Goal: Information Seeking & Learning: Learn about a topic

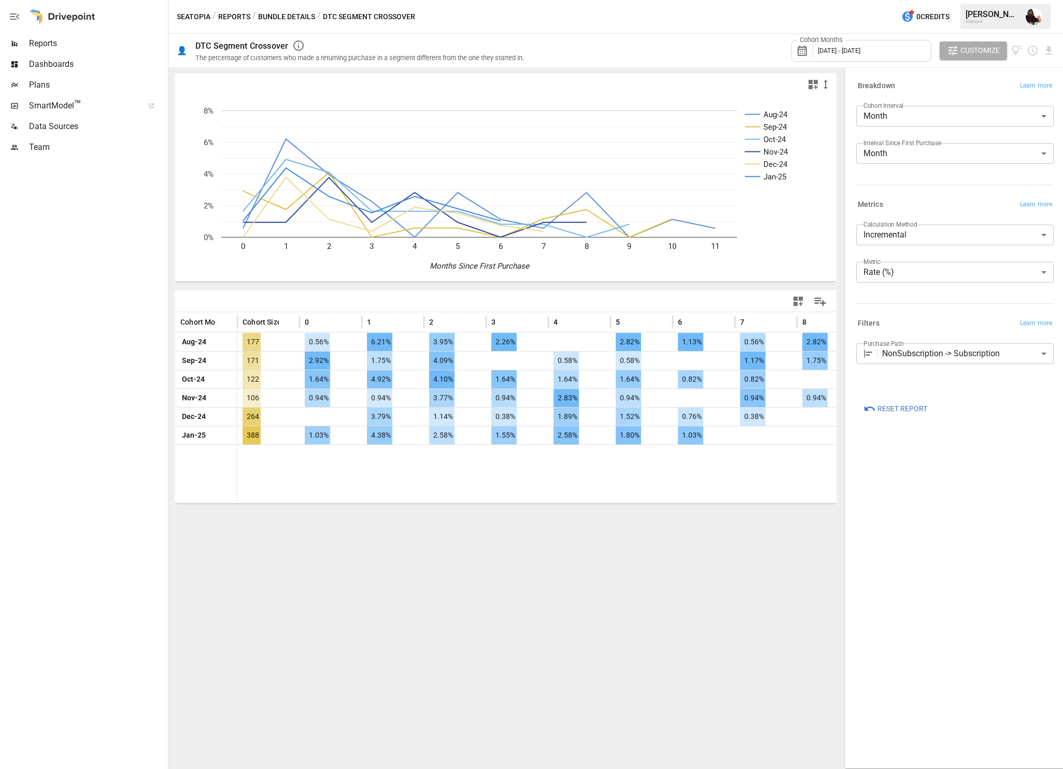
click at [902, 53] on div "Cohort Months [DATE] - [DATE]" at bounding box center [861, 51] width 140 height 22
click at [903, 83] on button "Relative" at bounding box center [903, 80] width 44 height 16
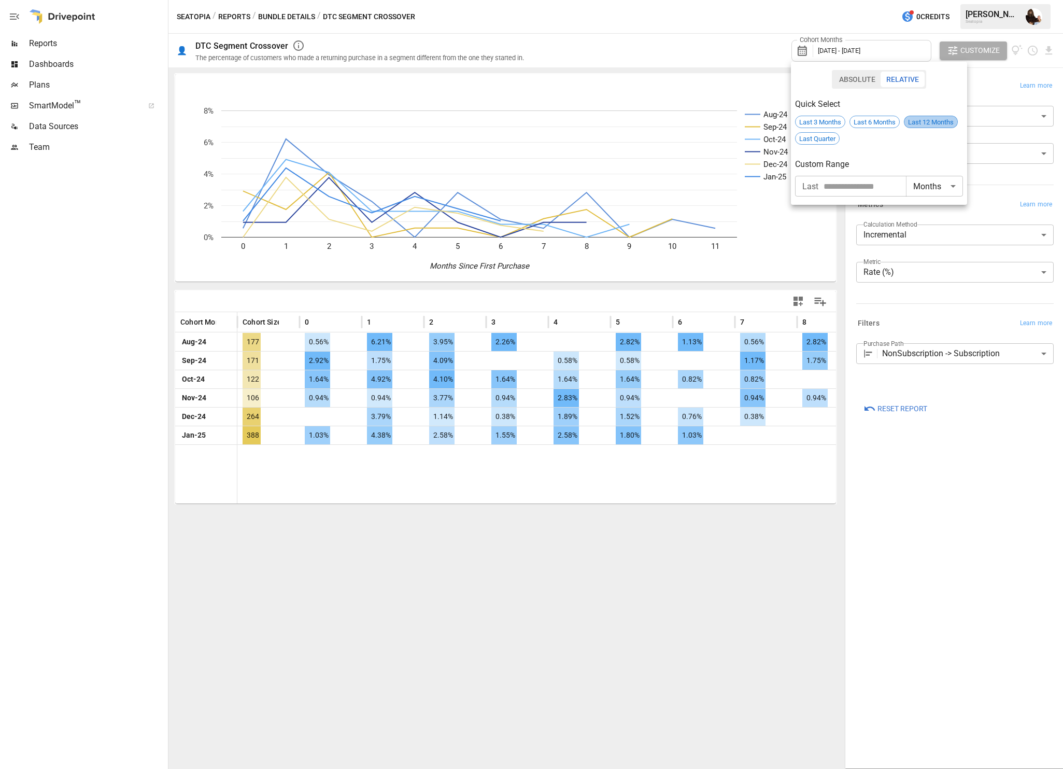
click at [921, 124] on span "Last 12 Months" at bounding box center [930, 122] width 53 height 8
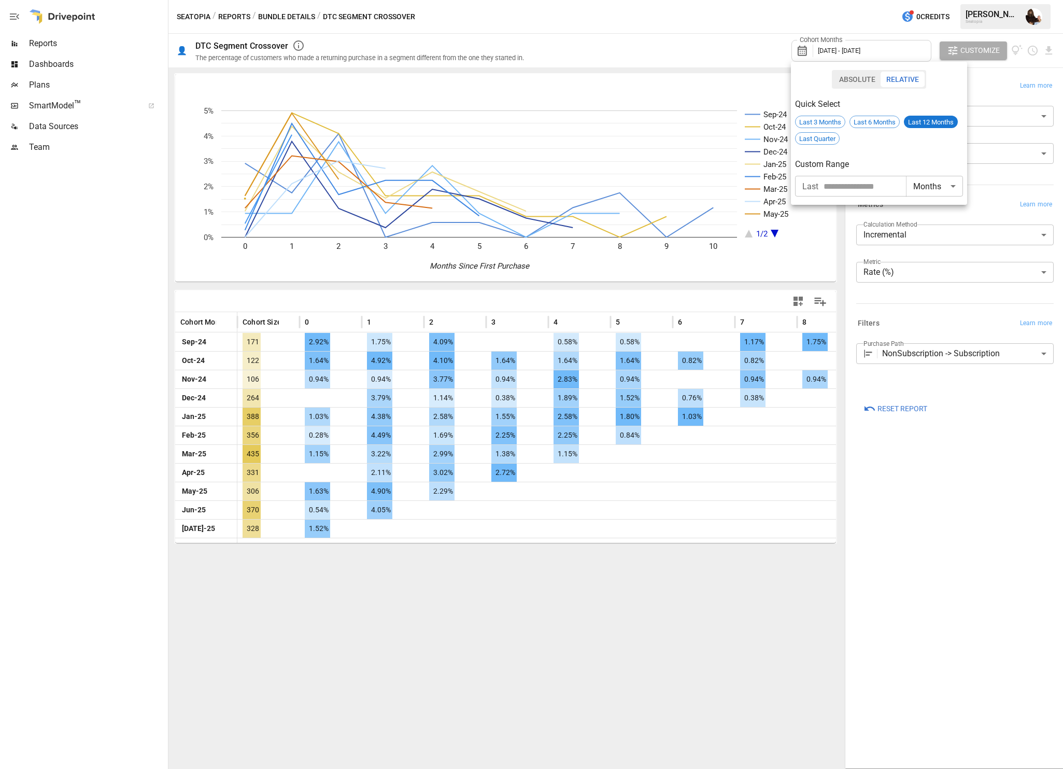
click at [584, 574] on div at bounding box center [531, 384] width 1063 height 769
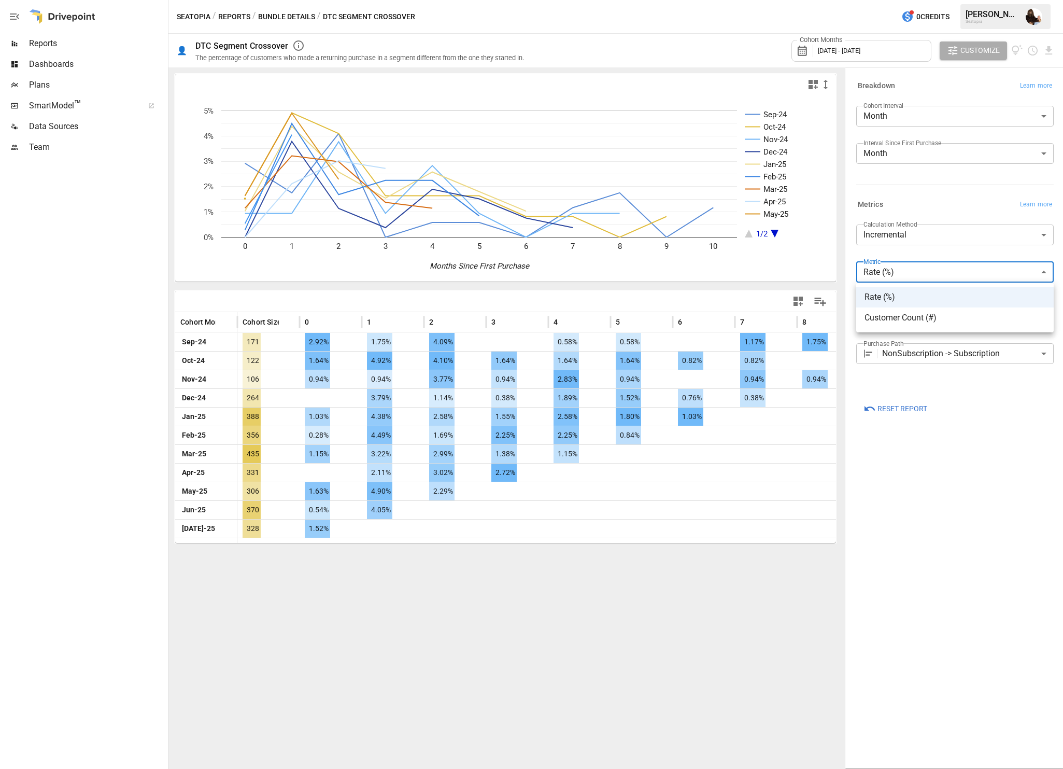
click at [879, 0] on body "Reports Dashboards Plans SmartModel ™ Data Sources Team Seatopia / Reports / Bu…" at bounding box center [531, 0] width 1063 height 0
click at [881, 314] on span "Customer Count (#)" at bounding box center [955, 318] width 181 height 12
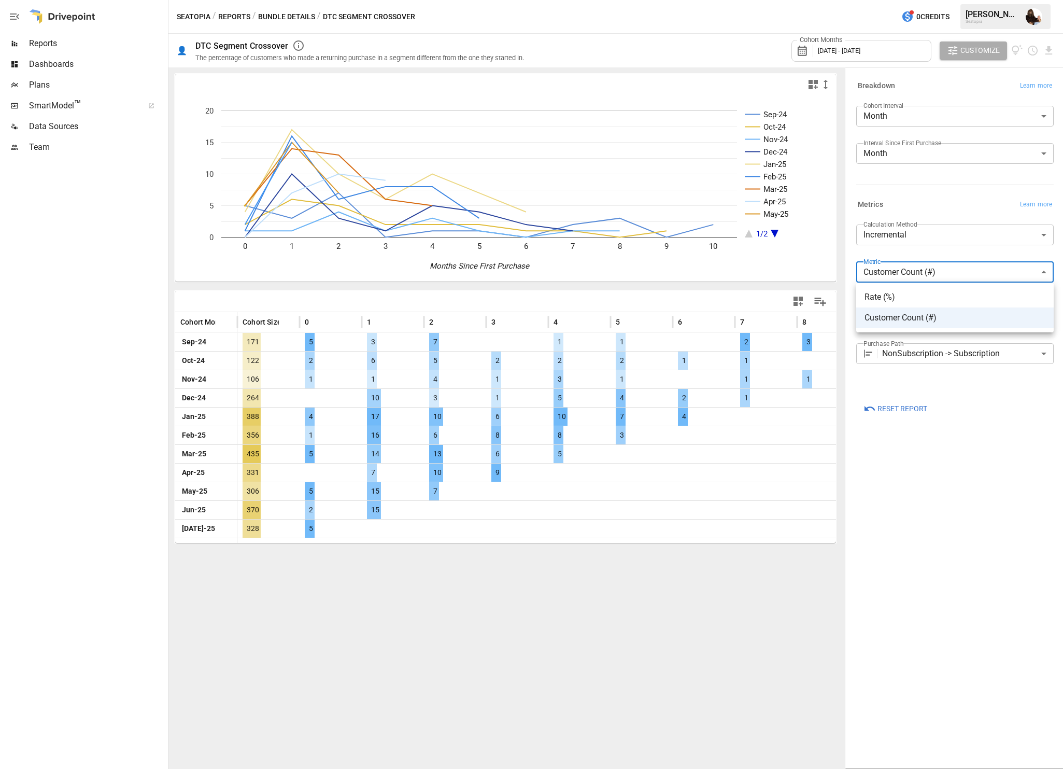
click at [885, 0] on body "**********" at bounding box center [531, 0] width 1063 height 0
click at [882, 293] on span "Rate (%)" at bounding box center [955, 297] width 181 height 12
type input "********"
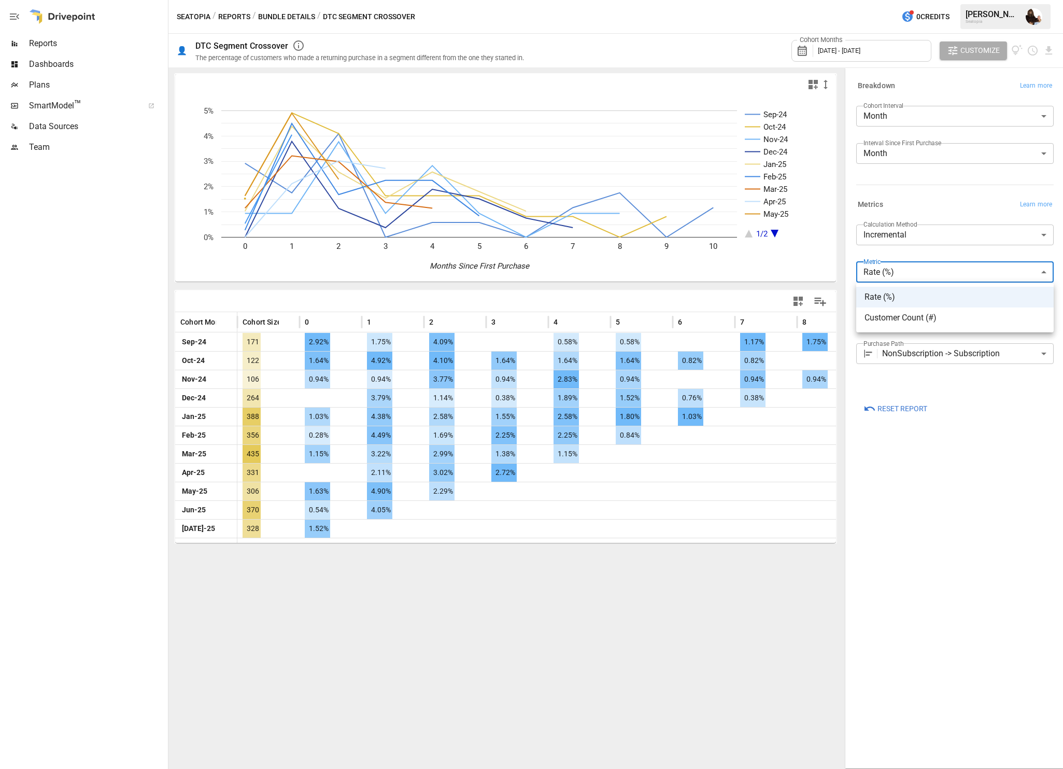
click at [904, 0] on body "Reports Dashboards Plans SmartModel ™ Data Sources Team Seatopia / Reports / Bu…" at bounding box center [531, 0] width 1063 height 0
click at [906, 253] on div at bounding box center [531, 384] width 1063 height 769
click at [900, 0] on body "Reports Dashboards Plans SmartModel ™ Data Sources Team Seatopia / Reports / Bu…" at bounding box center [531, 0] width 1063 height 0
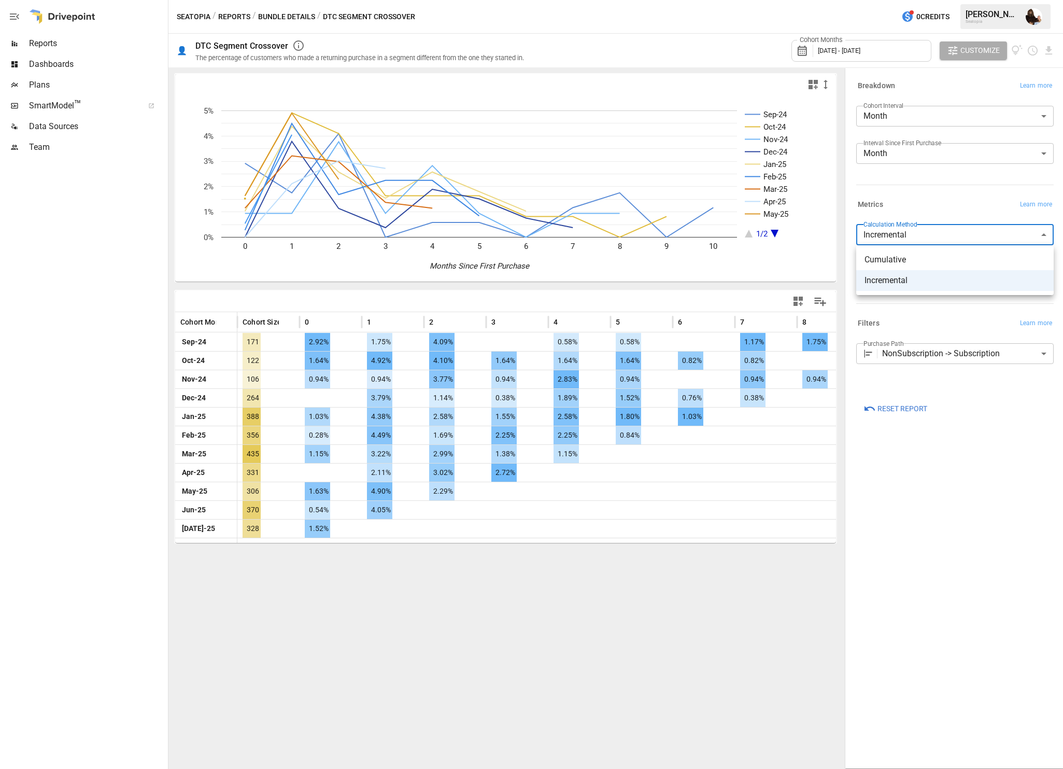
click at [893, 254] on span "Cumulative" at bounding box center [955, 259] width 181 height 12
type input "**********"
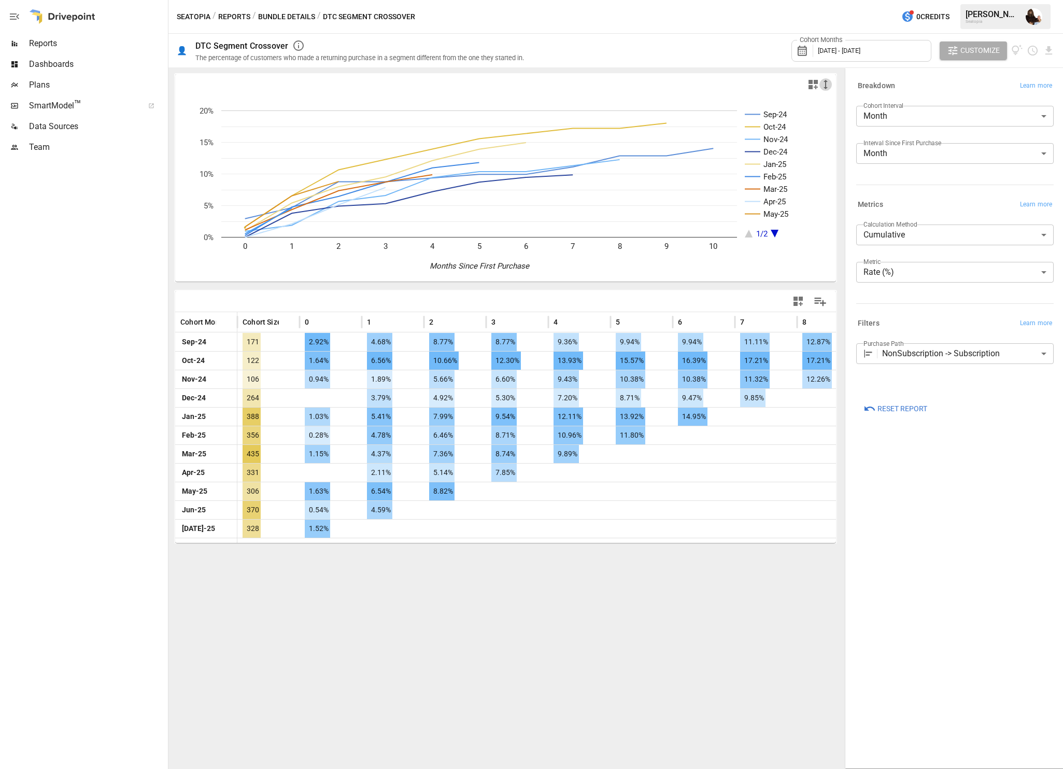
click at [826, 84] on icon "button" at bounding box center [825, 84] width 12 height 12
click at [833, 124] on li "Medium" at bounding box center [842, 126] width 47 height 21
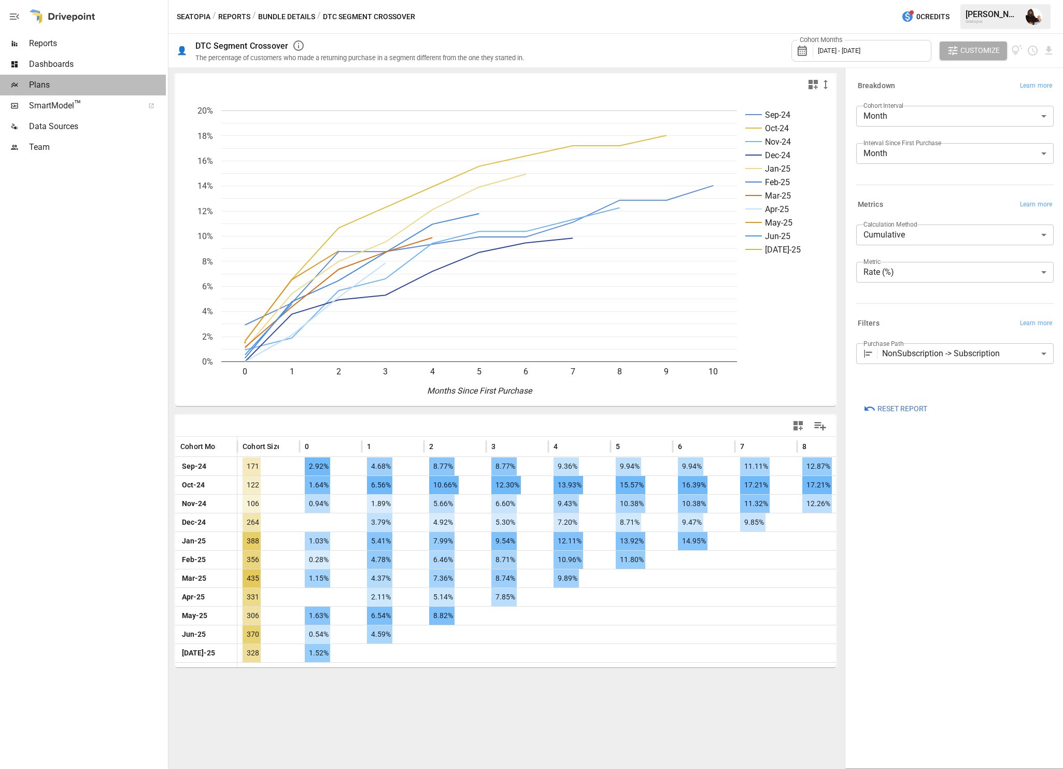
click at [45, 79] on span "Plans" at bounding box center [97, 85] width 137 height 12
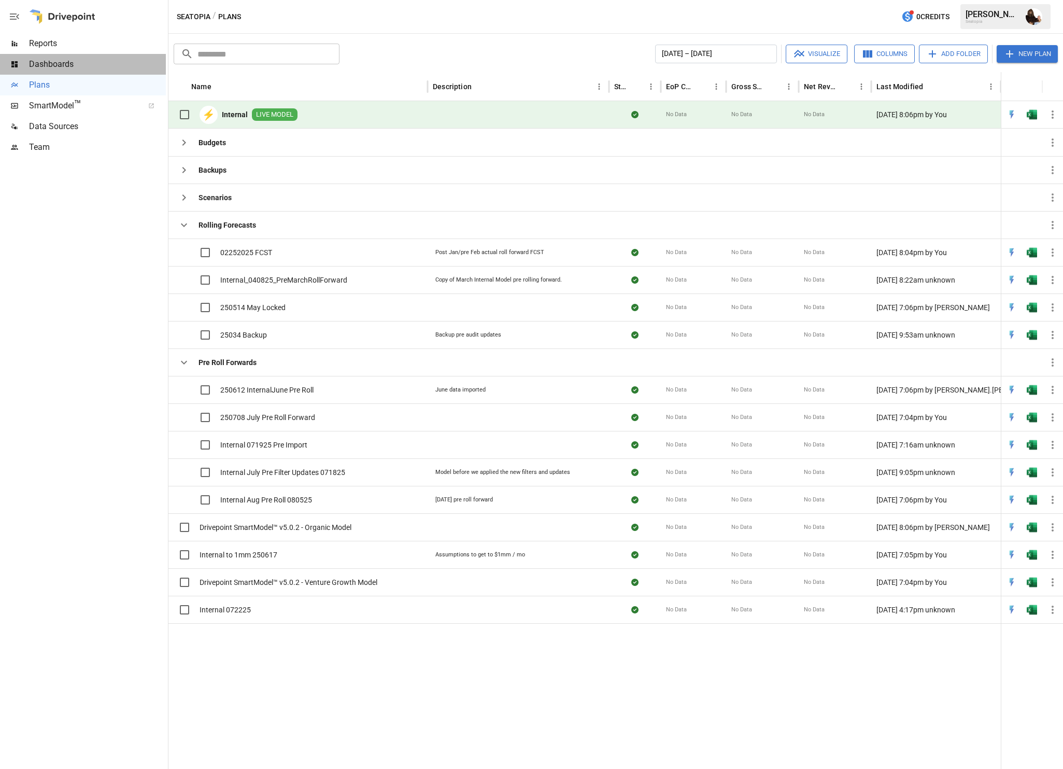
click at [39, 60] on span "Dashboards" at bounding box center [97, 64] width 137 height 12
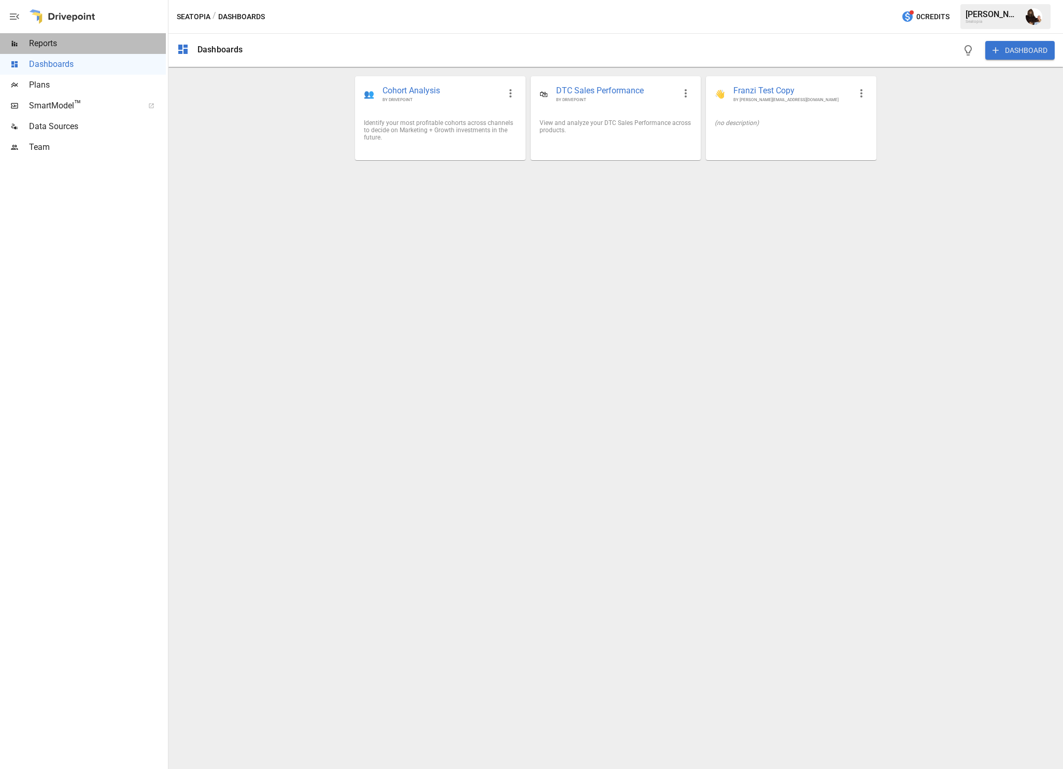
click at [34, 45] on span "Reports" at bounding box center [97, 43] width 137 height 12
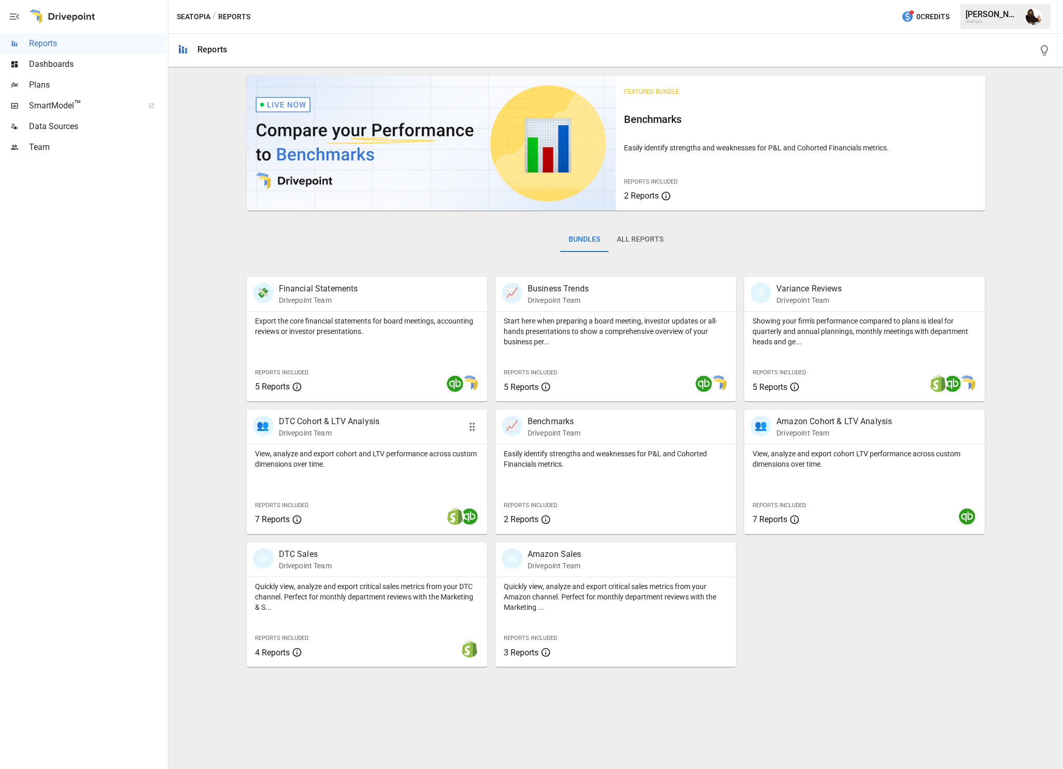
click at [343, 431] on p "Drivepoint Team" at bounding box center [329, 433] width 101 height 10
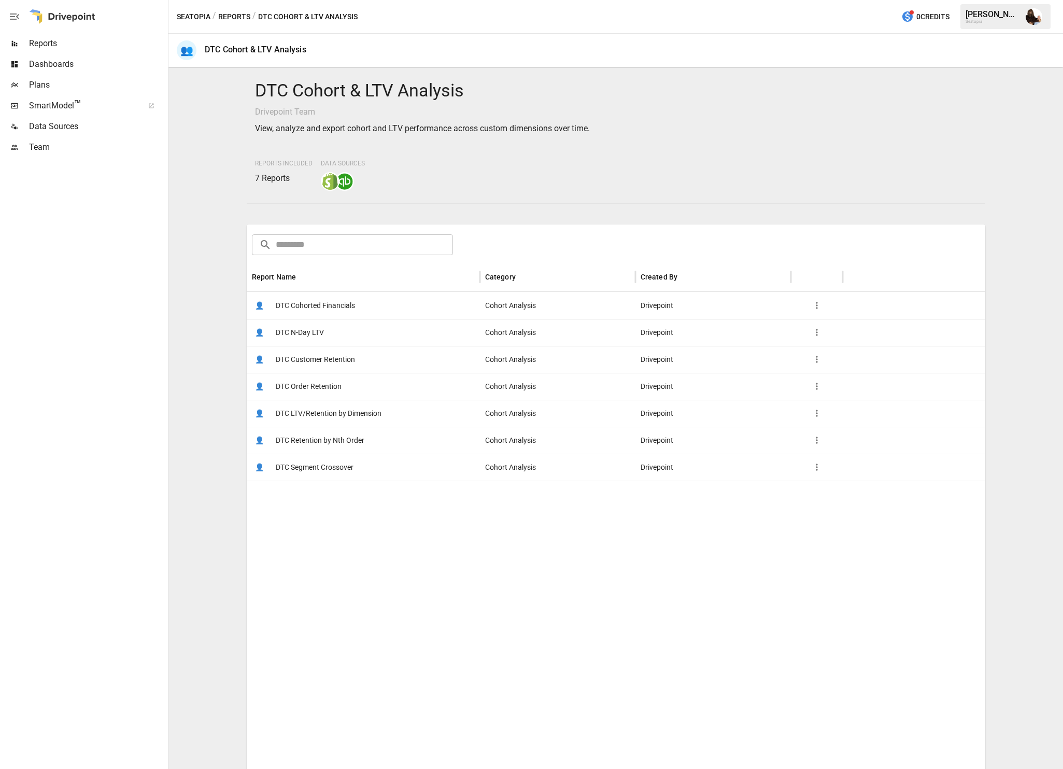
click at [336, 307] on span "DTC Cohorted Financials" at bounding box center [315, 305] width 79 height 26
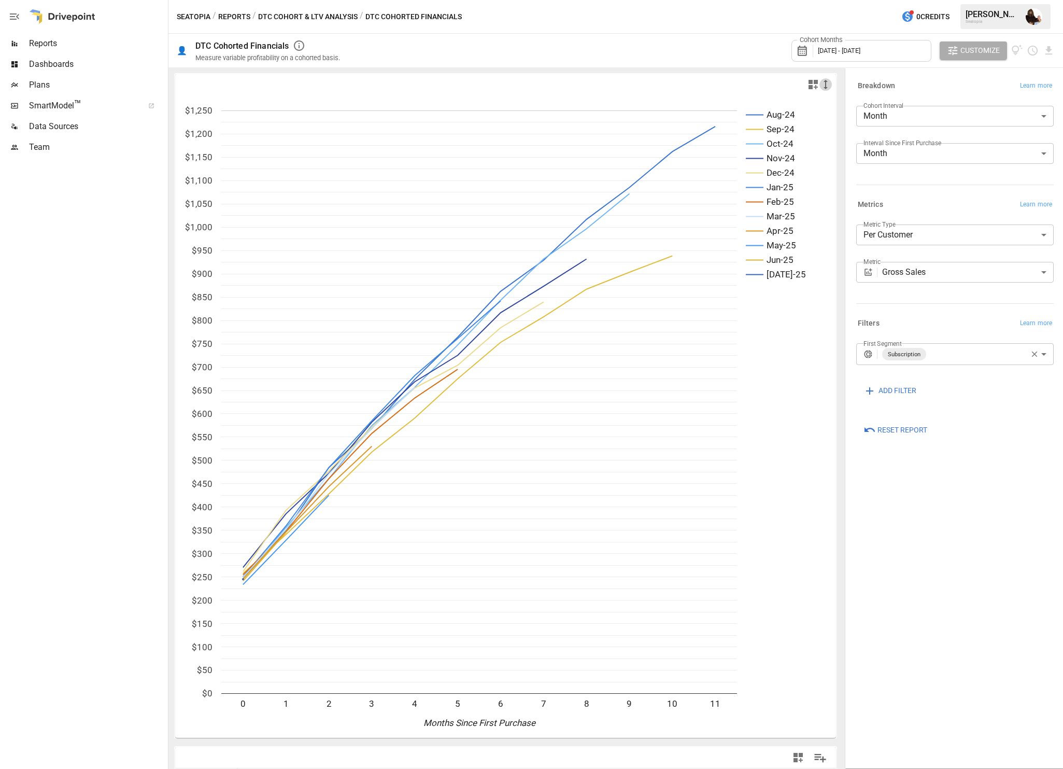
click at [824, 86] on icon "button" at bounding box center [825, 84] width 12 height 12
click at [834, 104] on li "Small" at bounding box center [840, 105] width 43 height 21
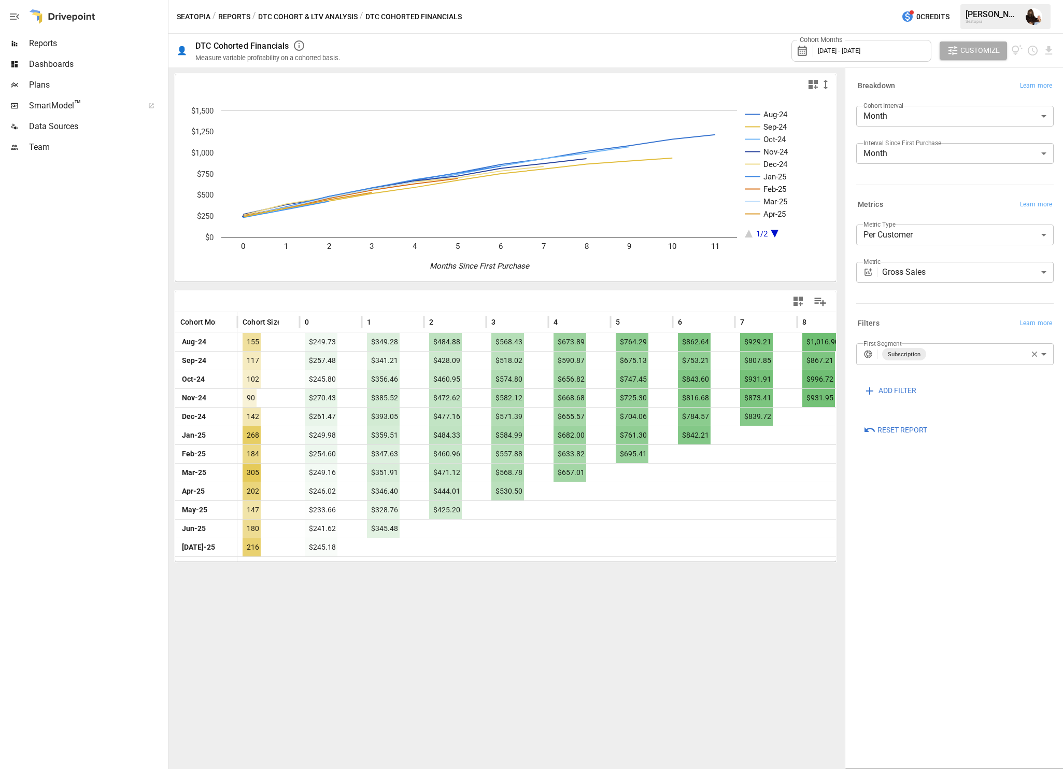
click at [898, 0] on body "Reports Dashboards Plans SmartModel ™ Data Sources Team Seatopia / Reports / DT…" at bounding box center [531, 0] width 1063 height 0
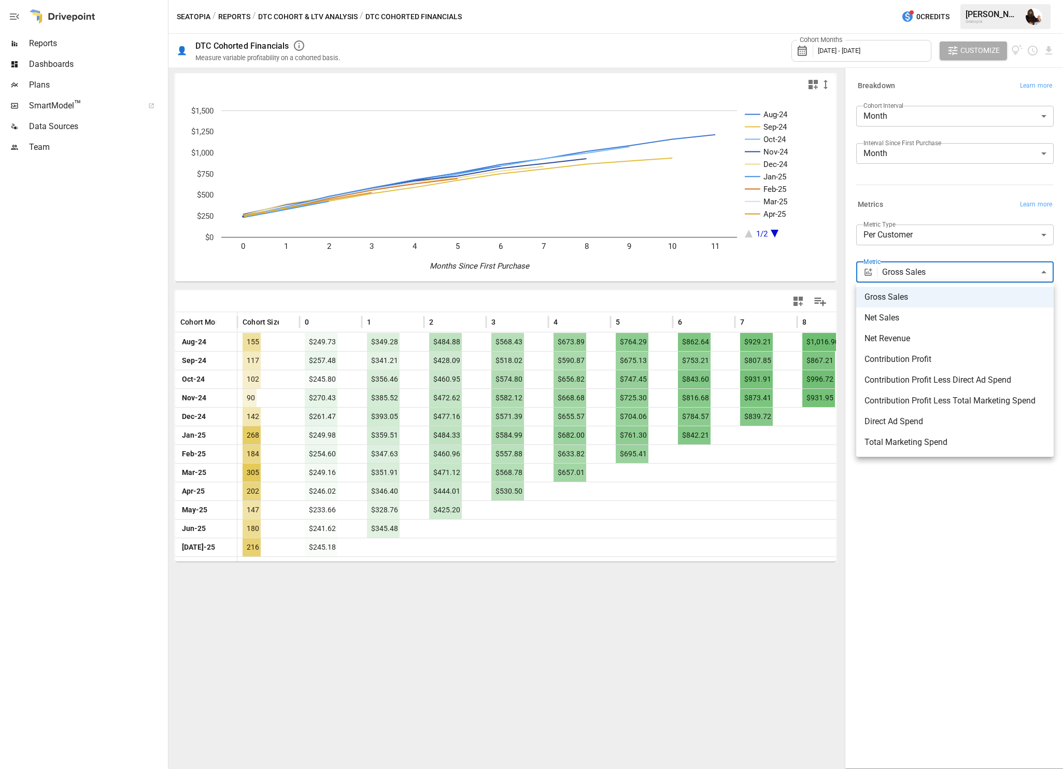
click at [921, 385] on span "Contribution Profit Less Direct Ad Spend" at bounding box center [955, 380] width 181 height 12
type input "**********"
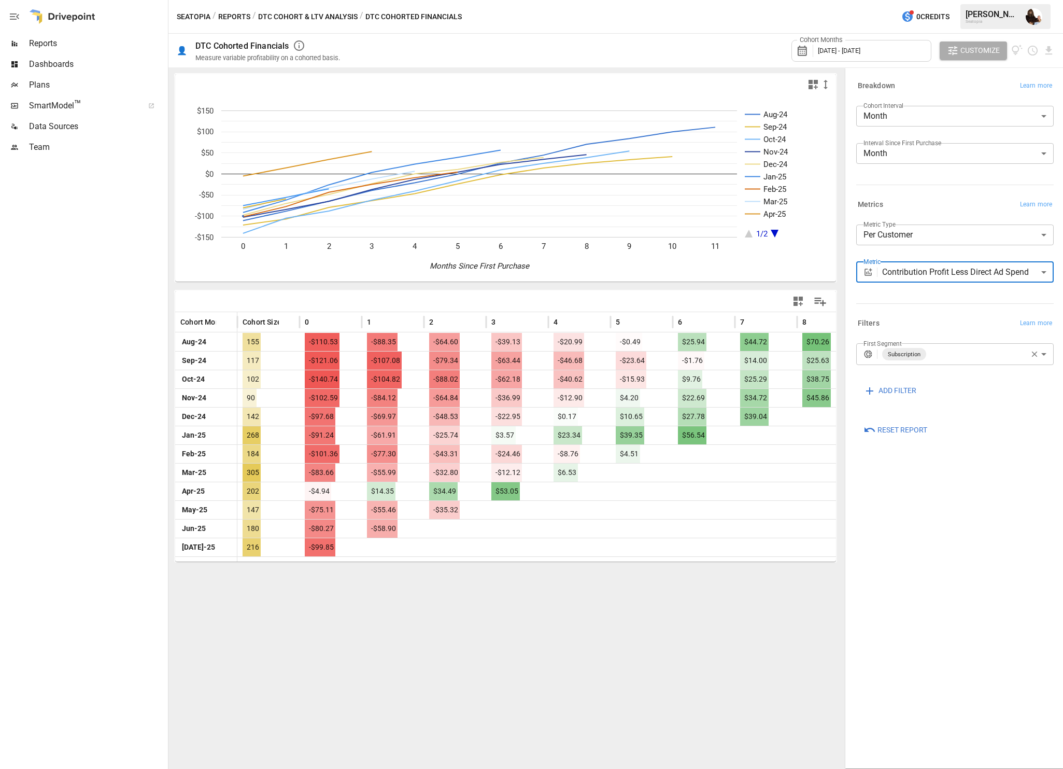
click at [1031, 355] on icon "button" at bounding box center [1034, 353] width 9 height 9
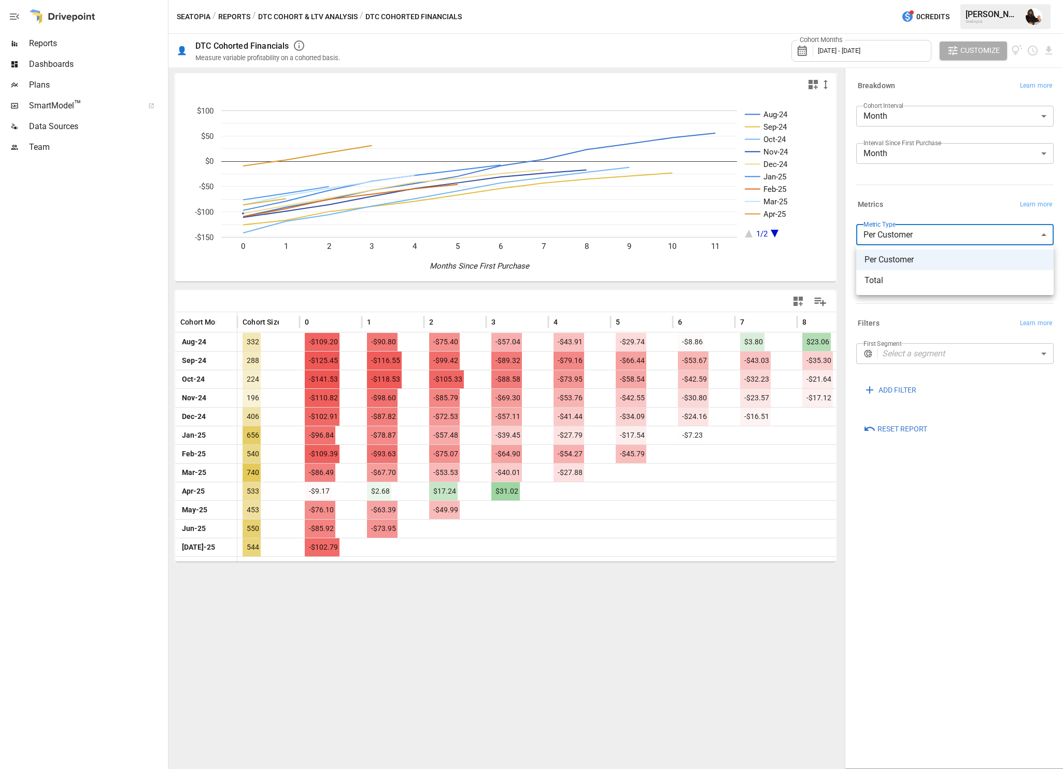
click at [928, 0] on body "Reports Dashboards Plans SmartModel ™ Data Sources Team Seatopia / Reports / DT…" at bounding box center [531, 0] width 1063 height 0
click at [897, 277] on span "Total" at bounding box center [955, 280] width 181 height 12
type input "*****"
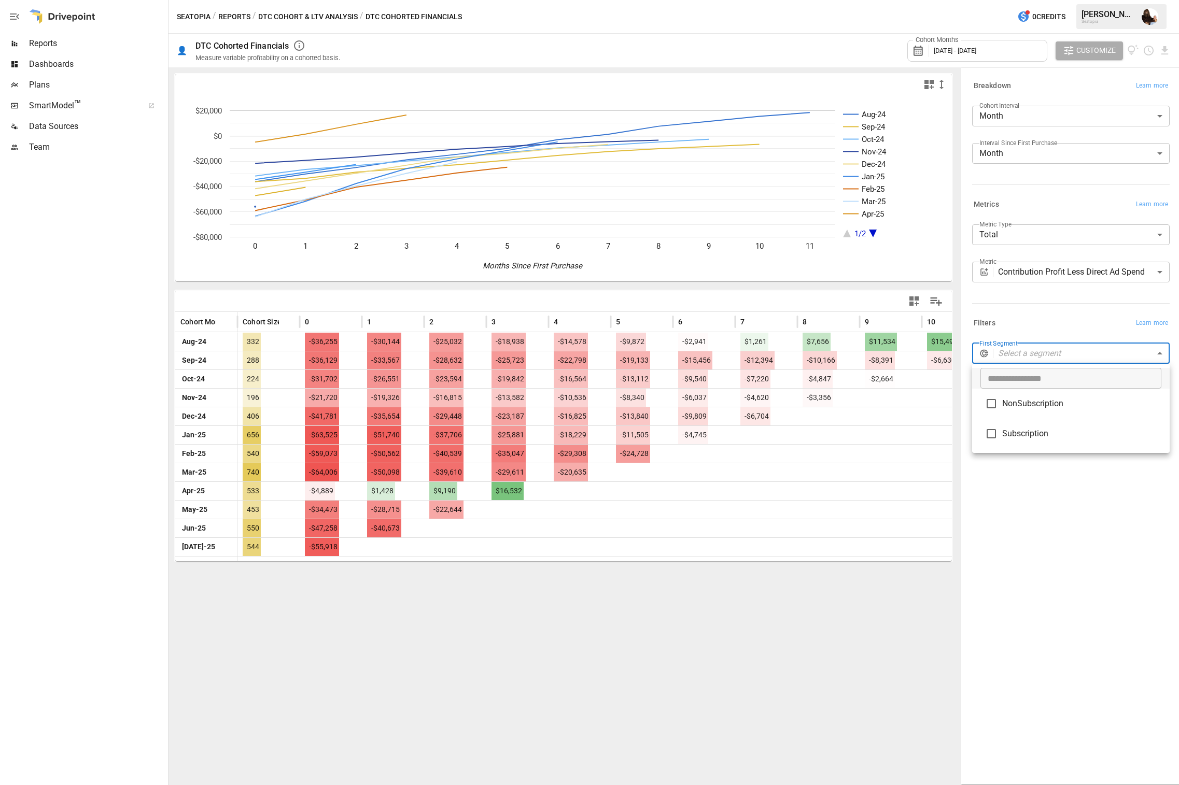
click at [1018, 0] on body "Reports Dashboards Plans SmartModel ™ Data Sources Team Seatopia / Reports / DT…" at bounding box center [589, 0] width 1179 height 0
click at [1004, 431] on span "Subscription" at bounding box center [1081, 434] width 159 height 12
type input "**********"
click at [28, 44] on div at bounding box center [589, 392] width 1179 height 785
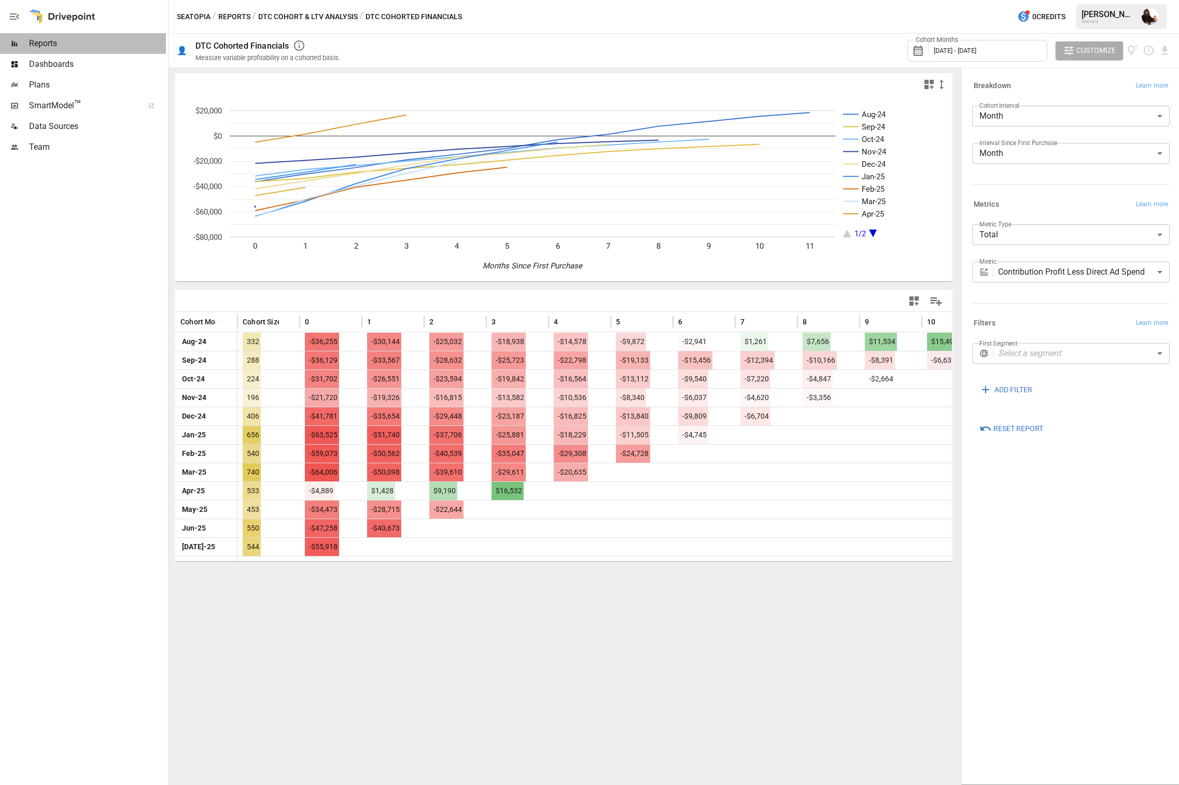
click at [44, 35] on div "Reports" at bounding box center [83, 43] width 166 height 21
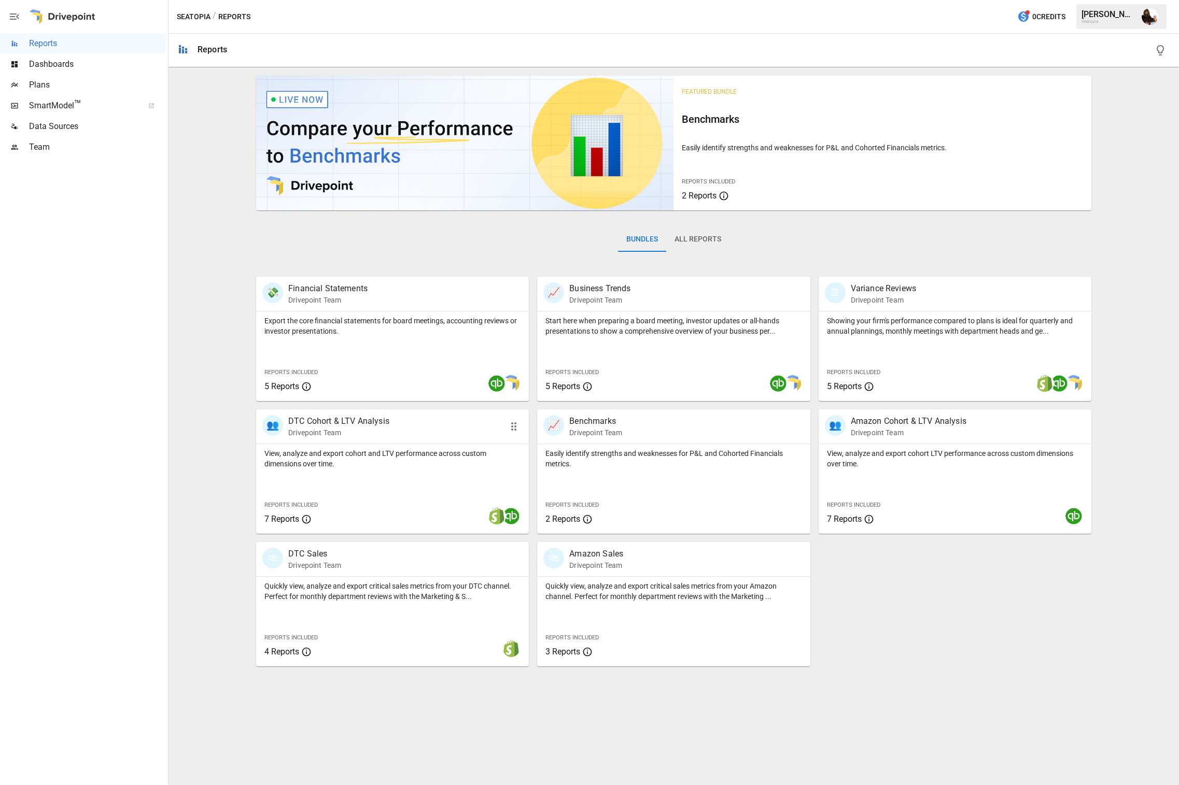
click at [360, 420] on p "DTC Cohort & LTV Analysis" at bounding box center [338, 421] width 101 height 12
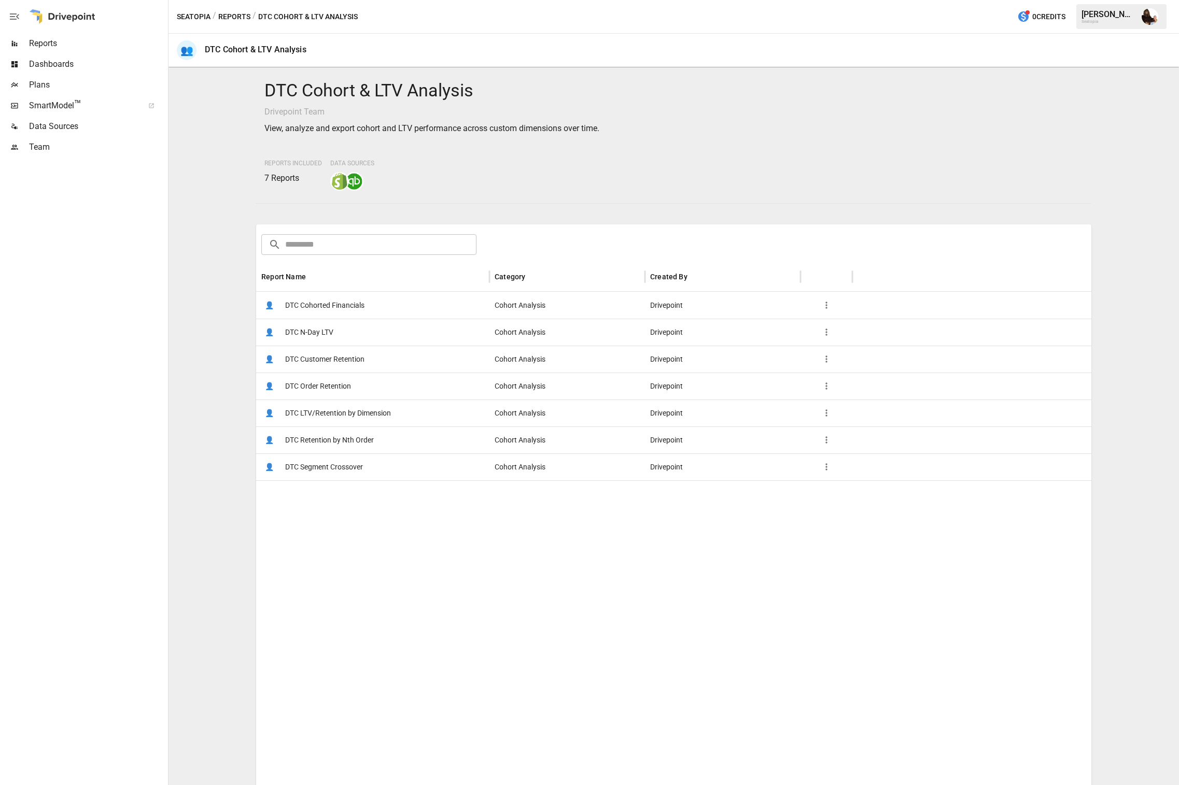
click at [323, 363] on span "DTC Customer Retention" at bounding box center [324, 359] width 79 height 26
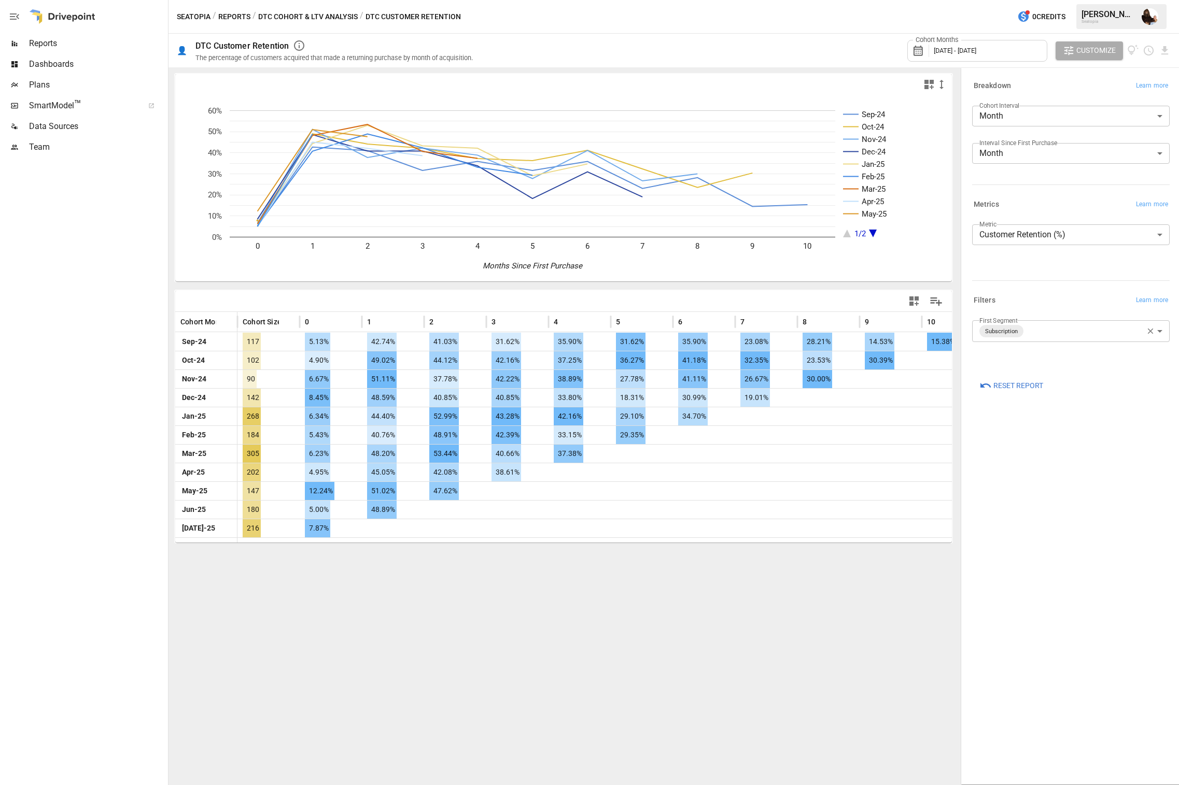
click at [943, 52] on span "[DATE] - [DATE]" at bounding box center [954, 51] width 43 height 8
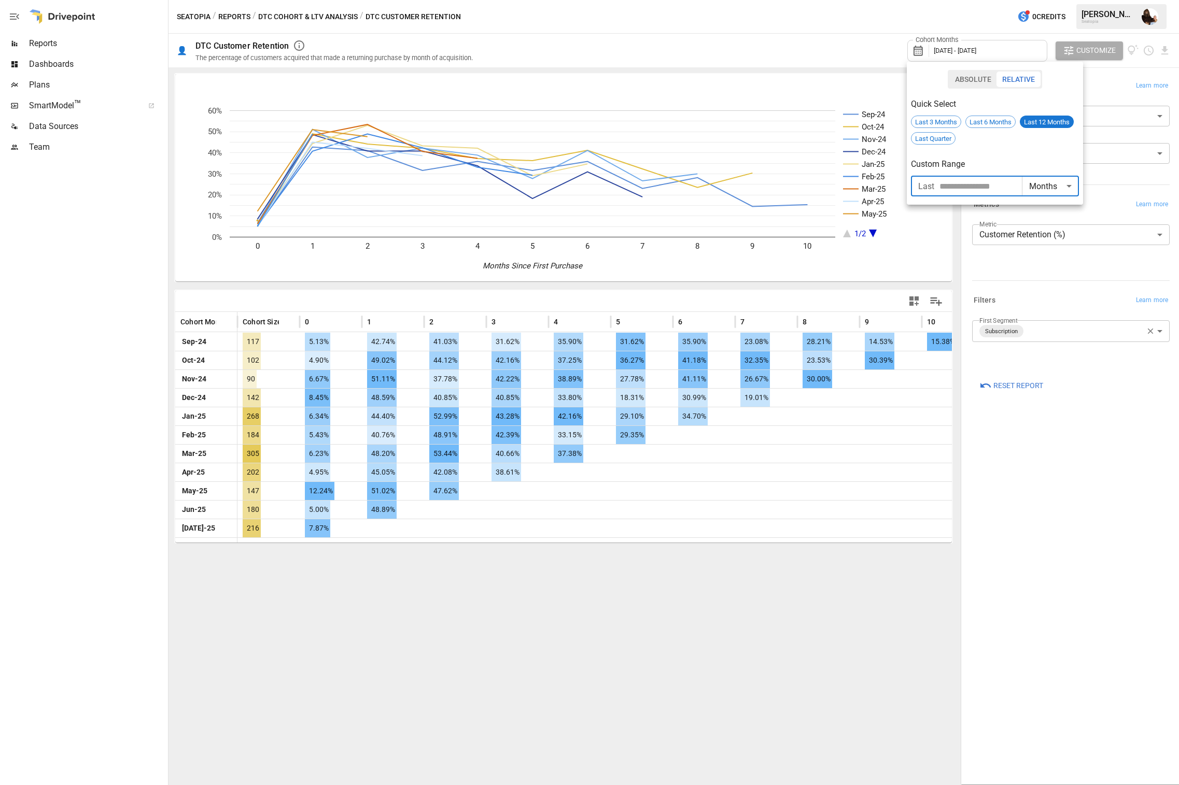
click at [958, 189] on input "number" at bounding box center [980, 186] width 82 height 21
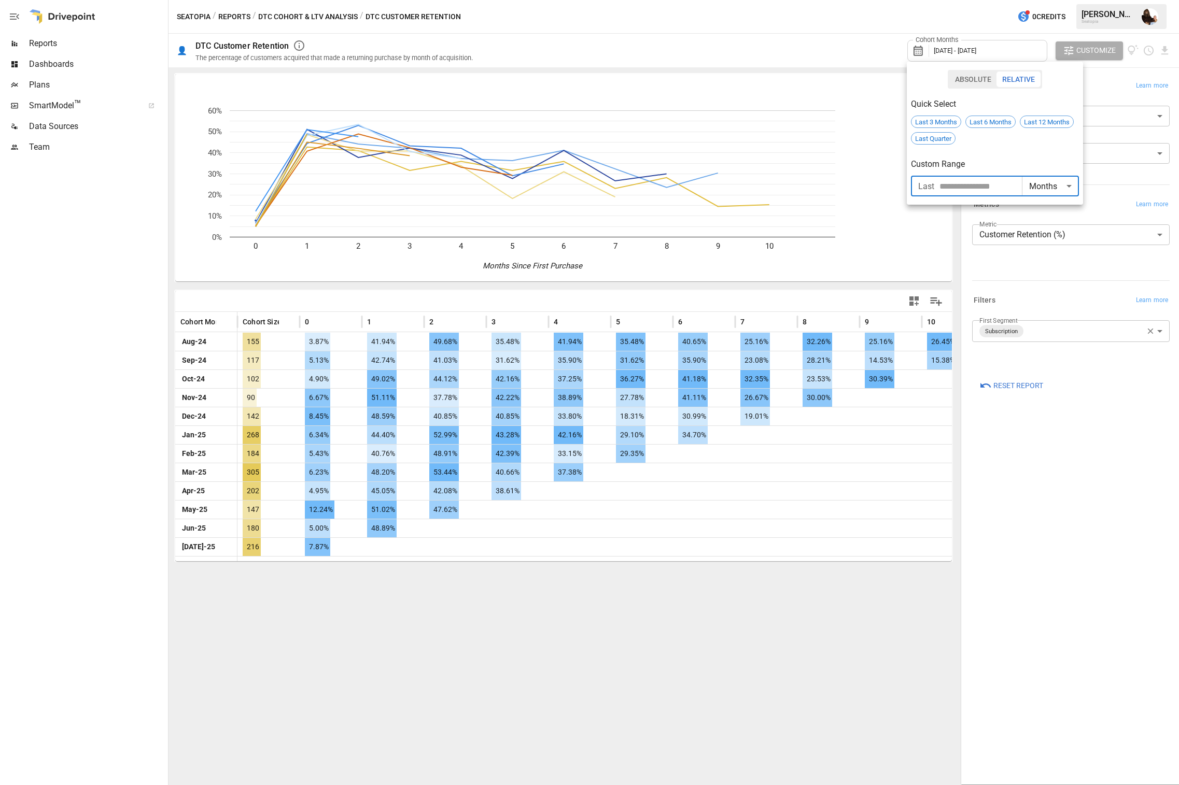
type input "**"
click at [739, 594] on div at bounding box center [589, 392] width 1179 height 785
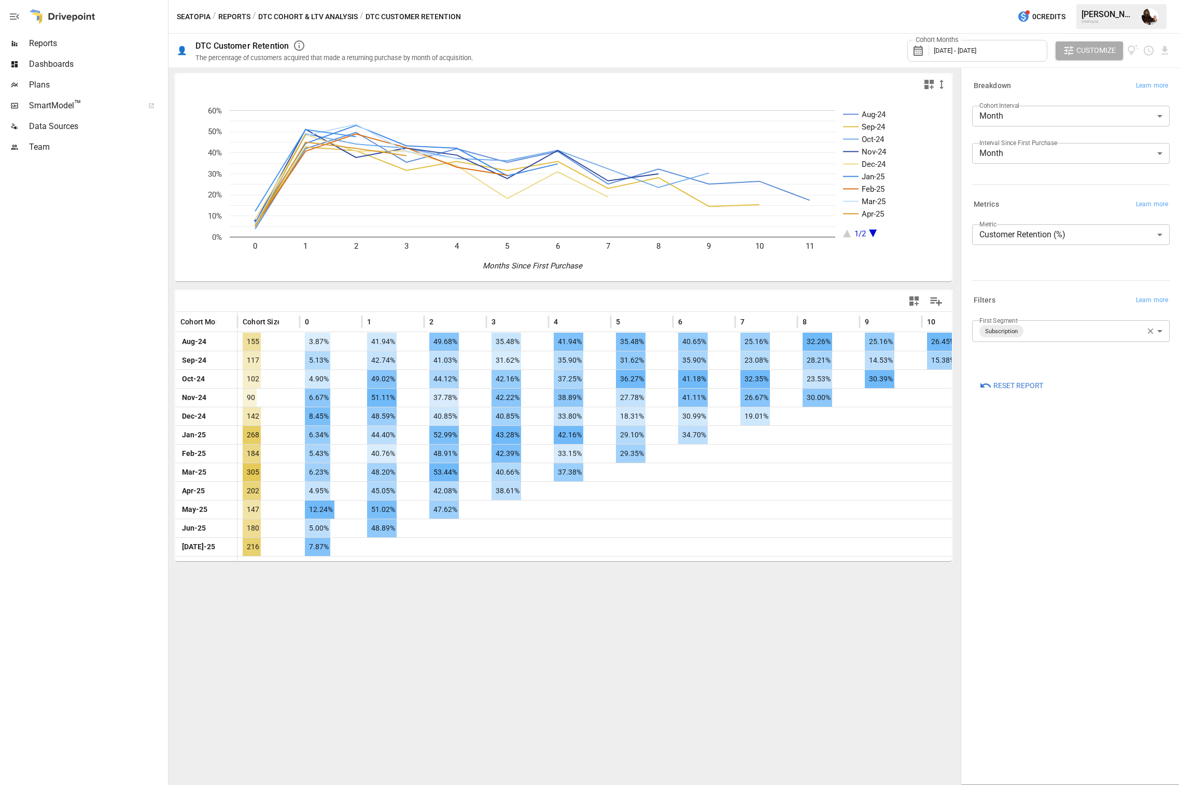
click at [1063, 333] on icon "button" at bounding box center [1149, 331] width 9 height 9
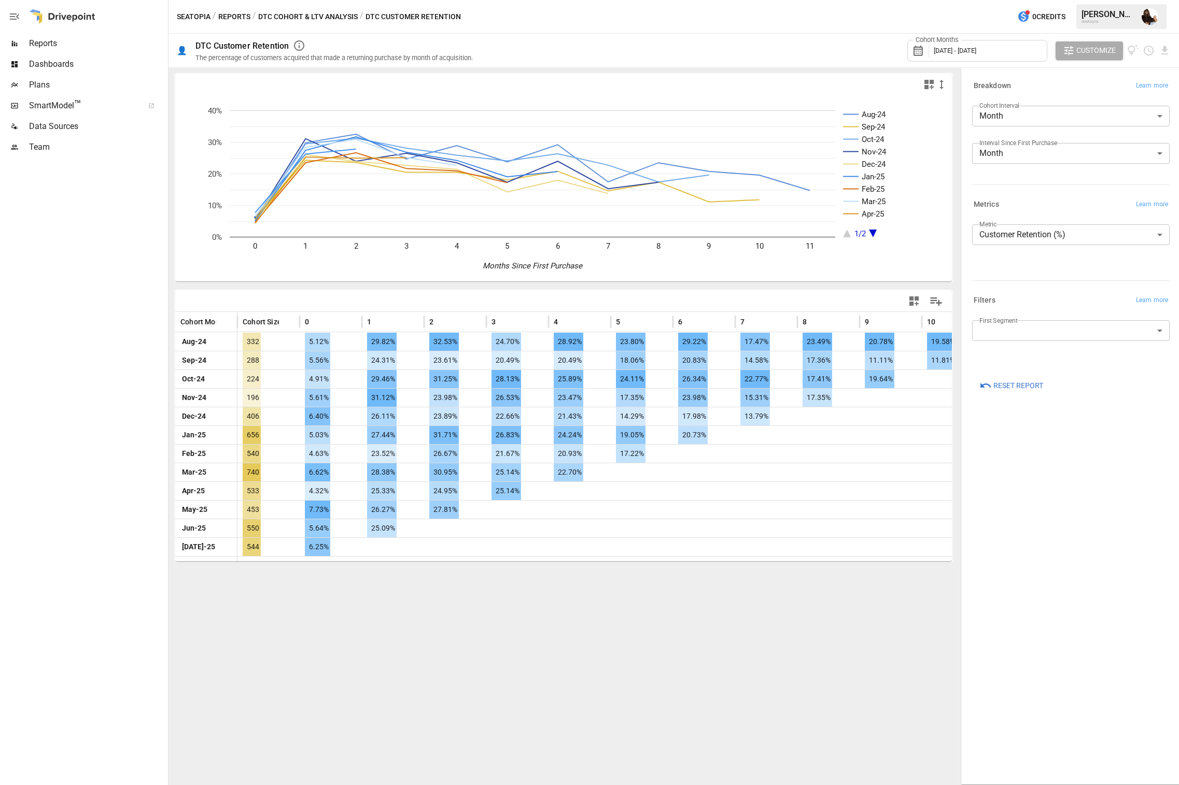
click at [1060, 0] on body "Reports Dashboards Plans SmartModel ™ Data Sources Team Seatopia / Reports / DT…" at bounding box center [589, 0] width 1179 height 0
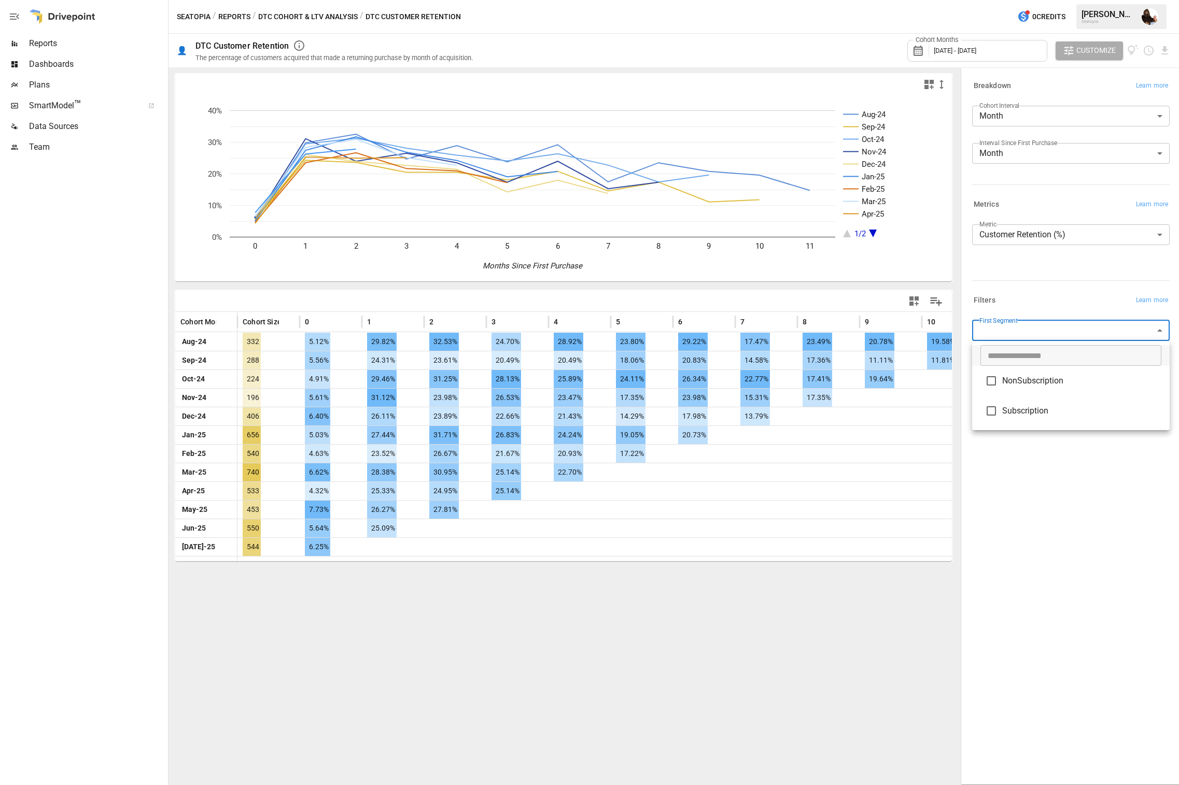
click at [795, 415] on div at bounding box center [589, 392] width 1179 height 785
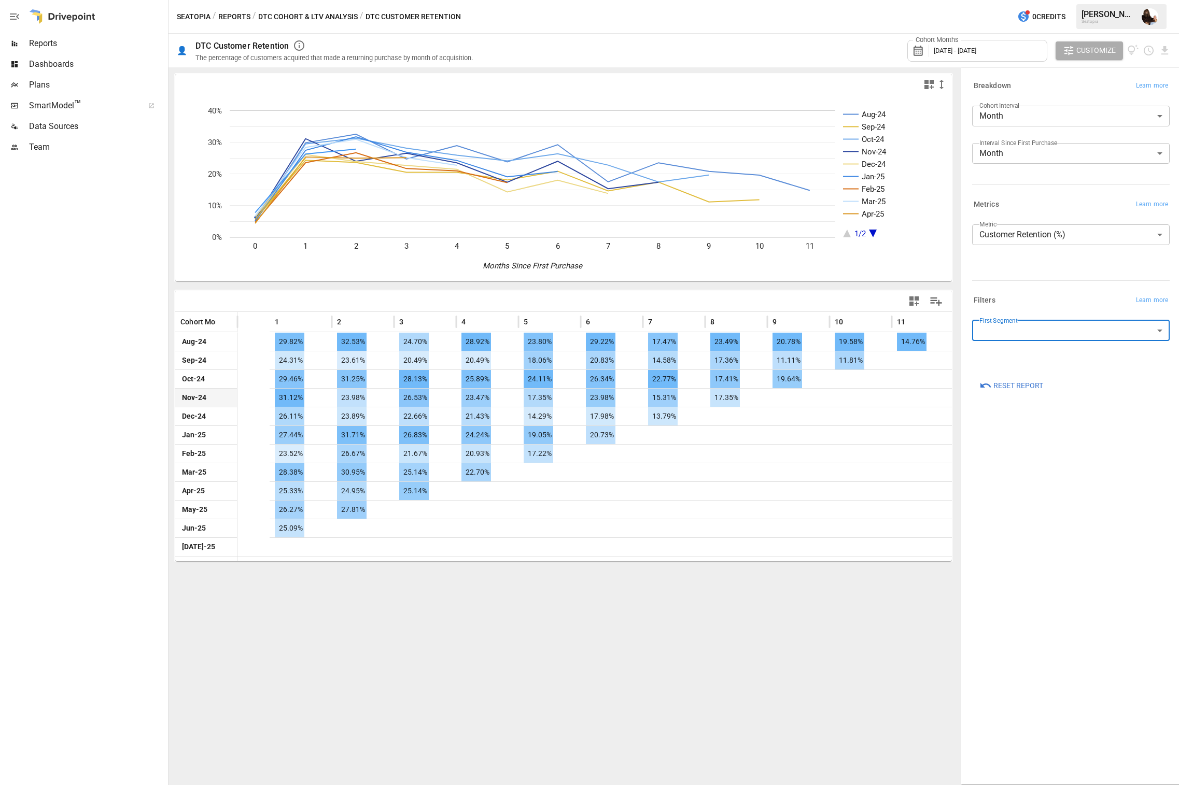
scroll to position [0, 157]
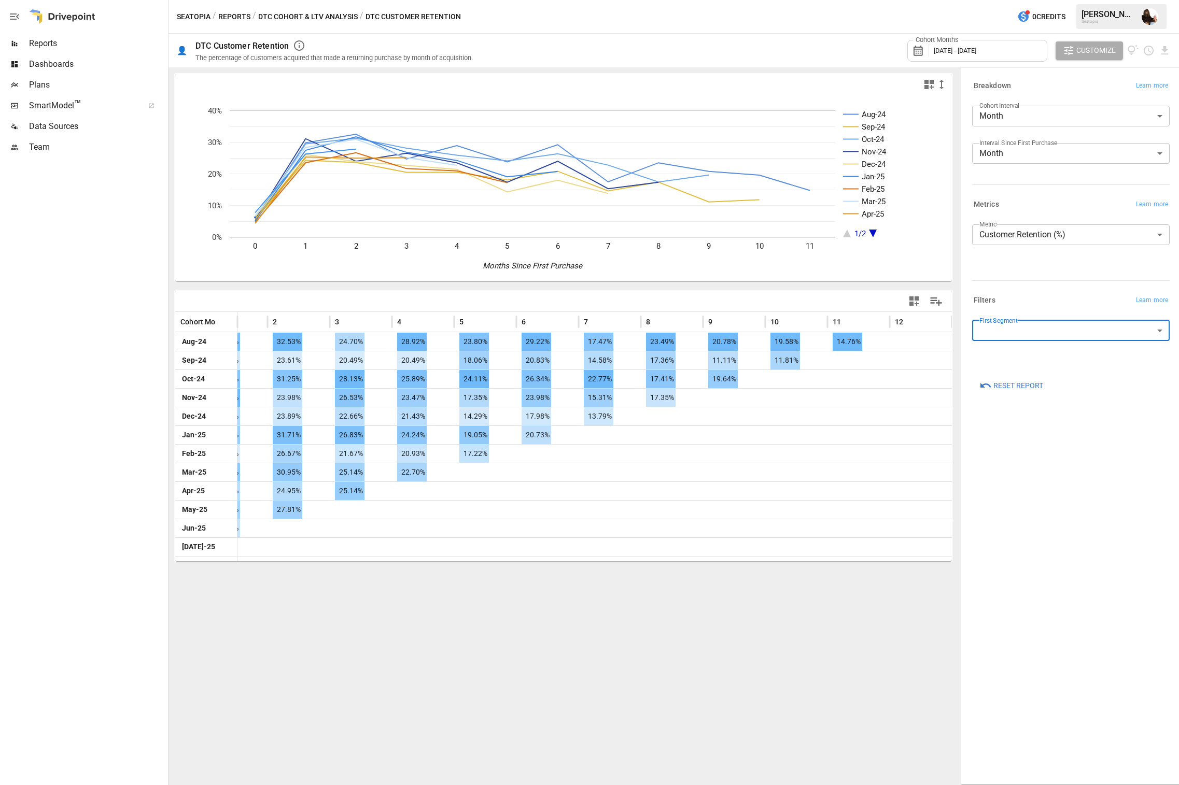
click at [985, 0] on body "Reports Dashboards Plans SmartModel ™ Data Sources Team Seatopia / Reports / DT…" at bounding box center [589, 0] width 1179 height 0
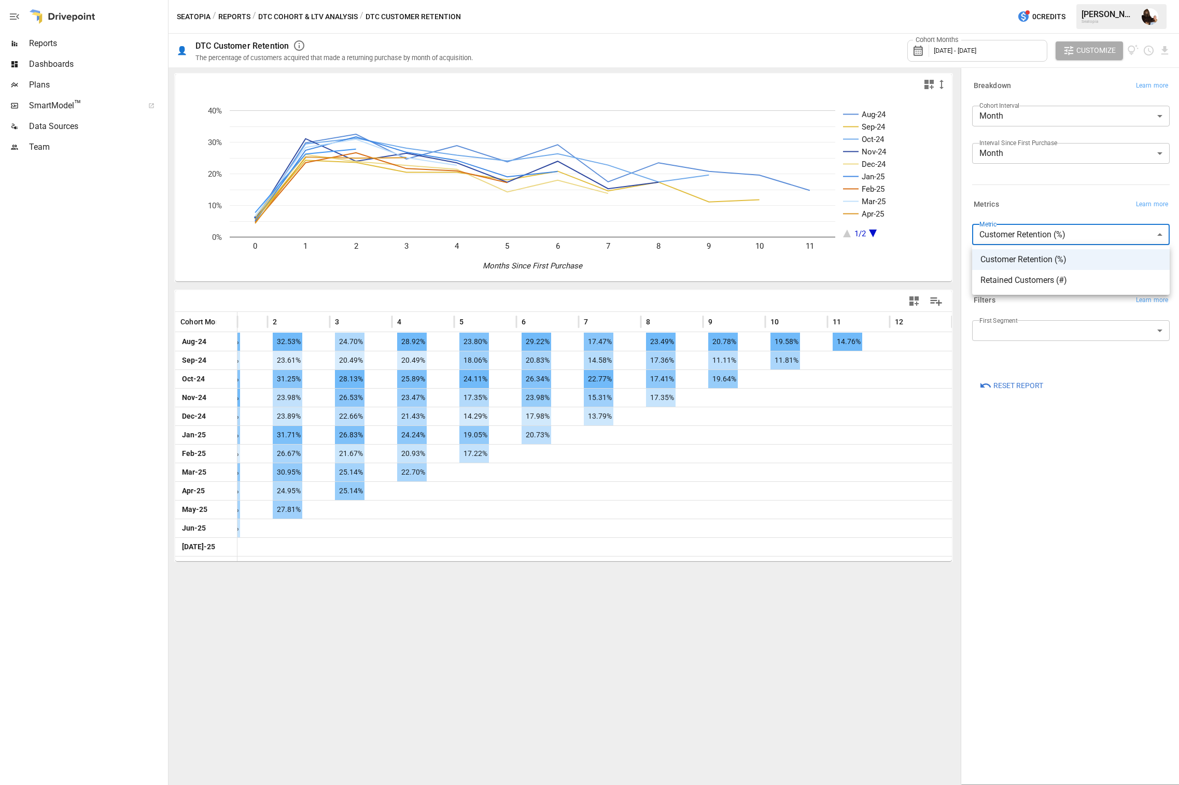
click at [987, 236] on div at bounding box center [589, 392] width 1179 height 785
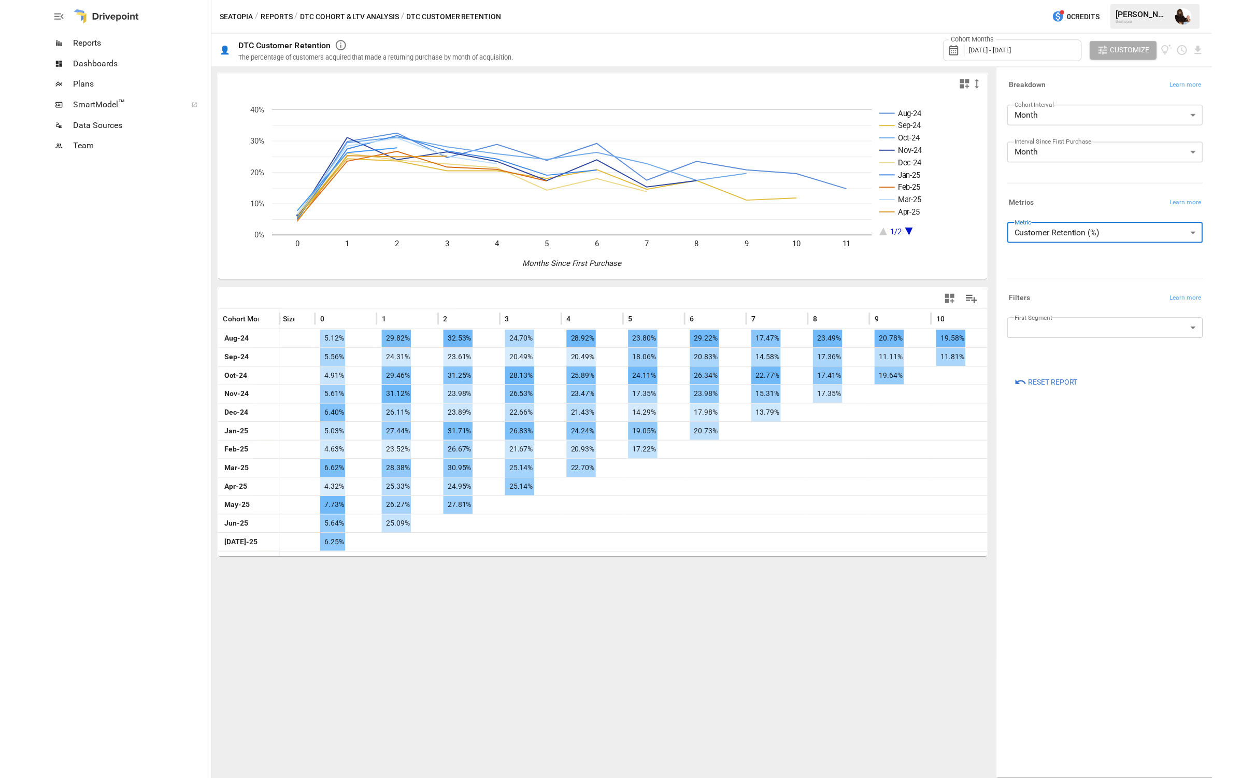
scroll to position [0, 0]
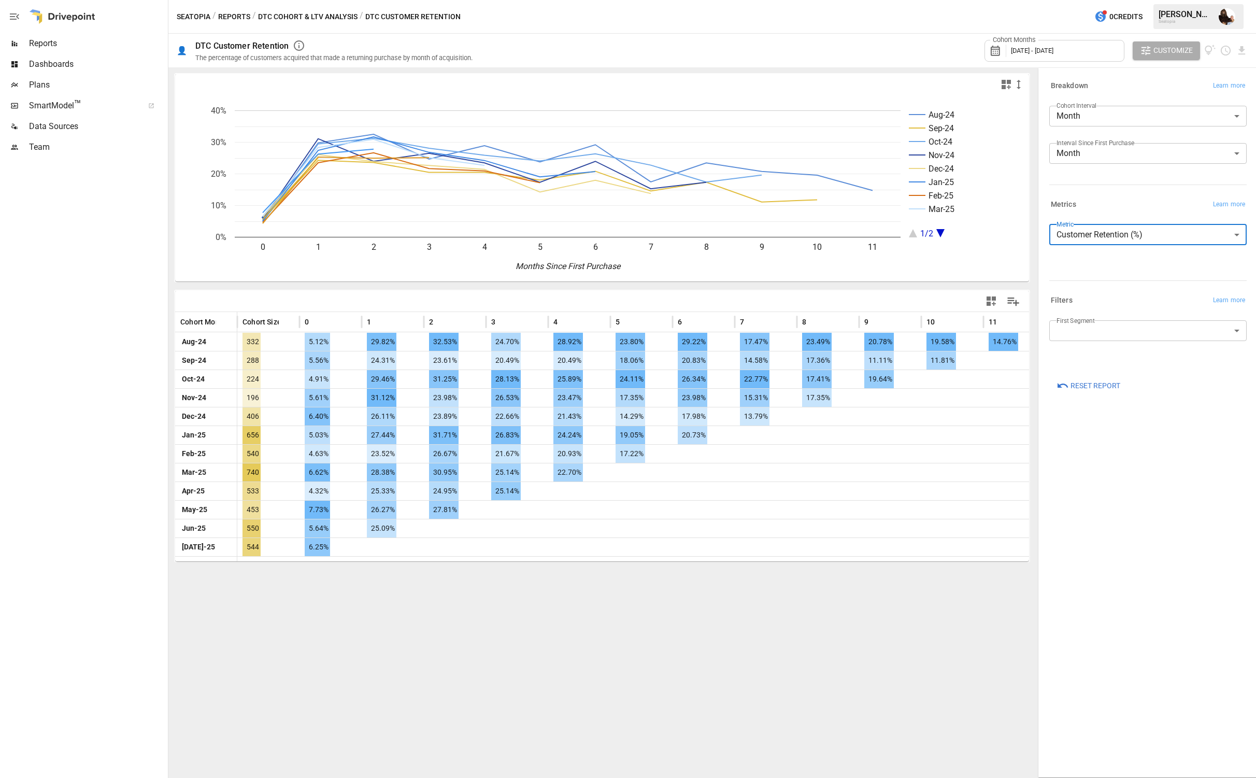
click at [1063, 0] on body "Reports Dashboards Plans SmartModel ™ Data Sources Team Seatopia / Reports / DT…" at bounding box center [628, 0] width 1256 height 0
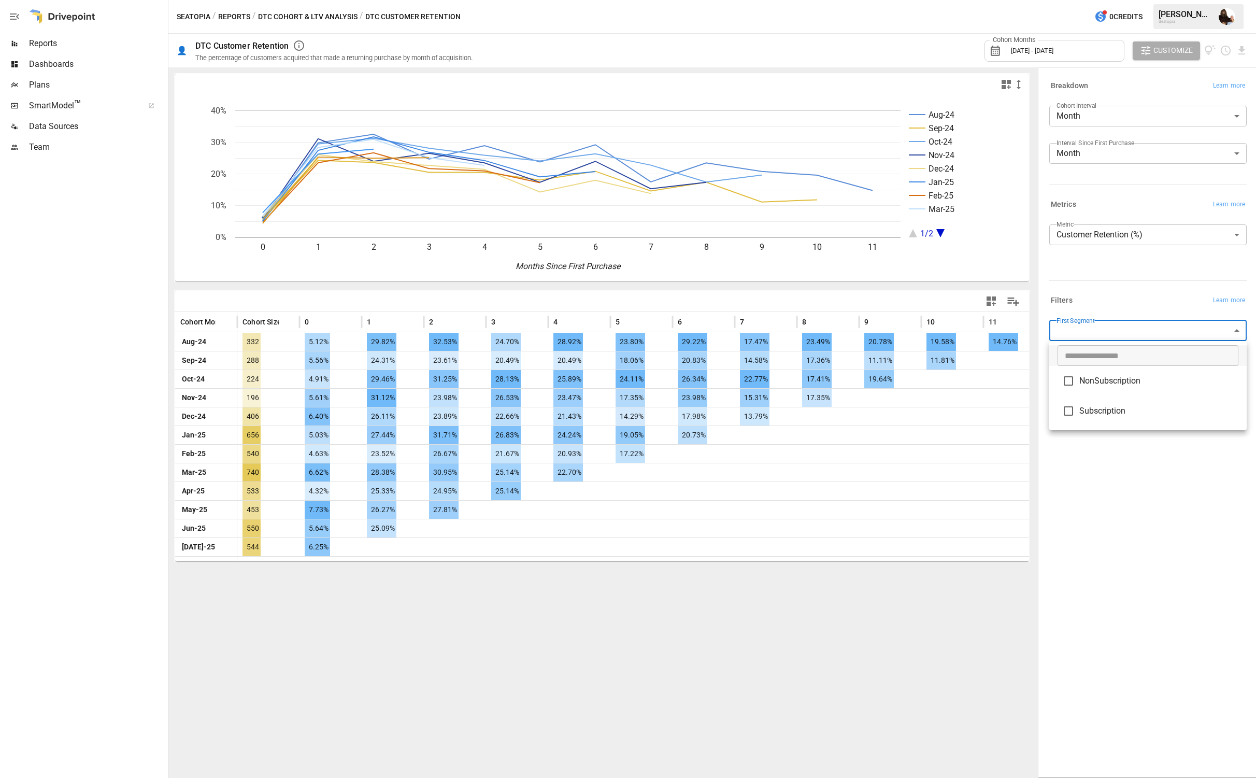
click at [1063, 380] on span "NonSubscription" at bounding box center [1159, 381] width 159 height 12
type input "**********"
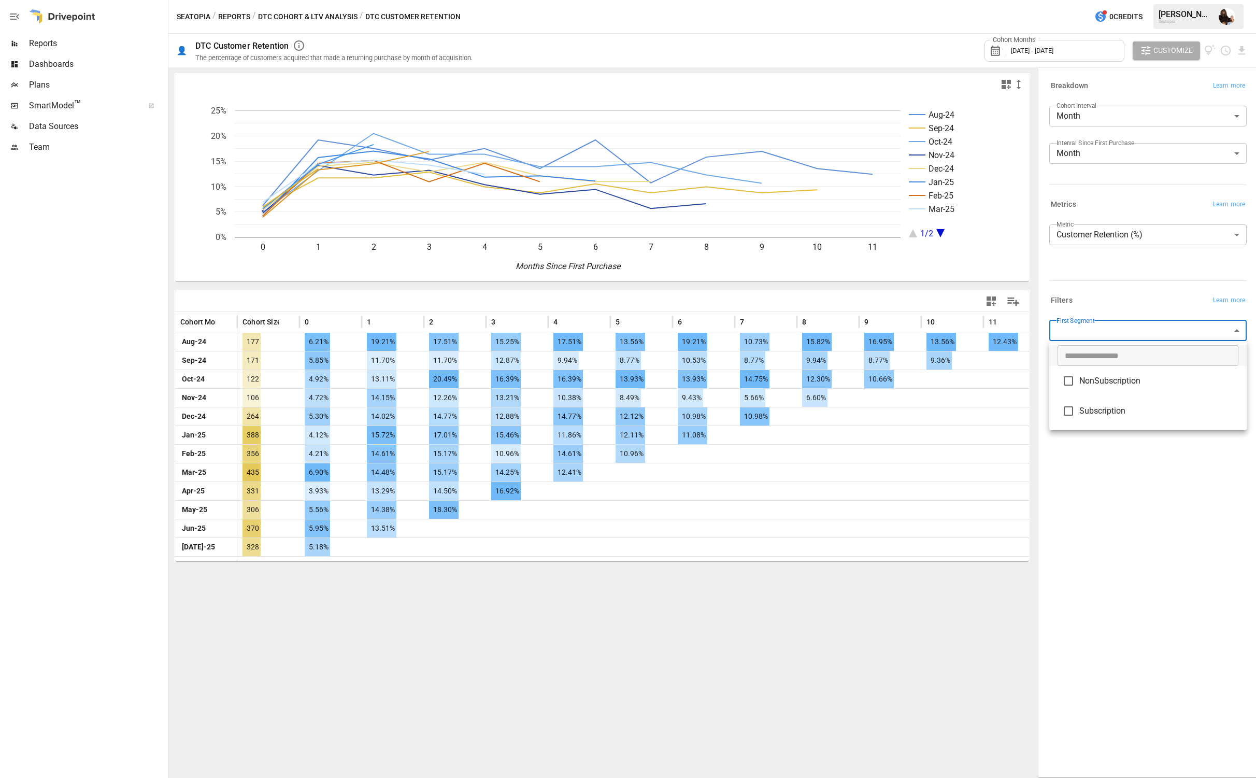
type input "**********"
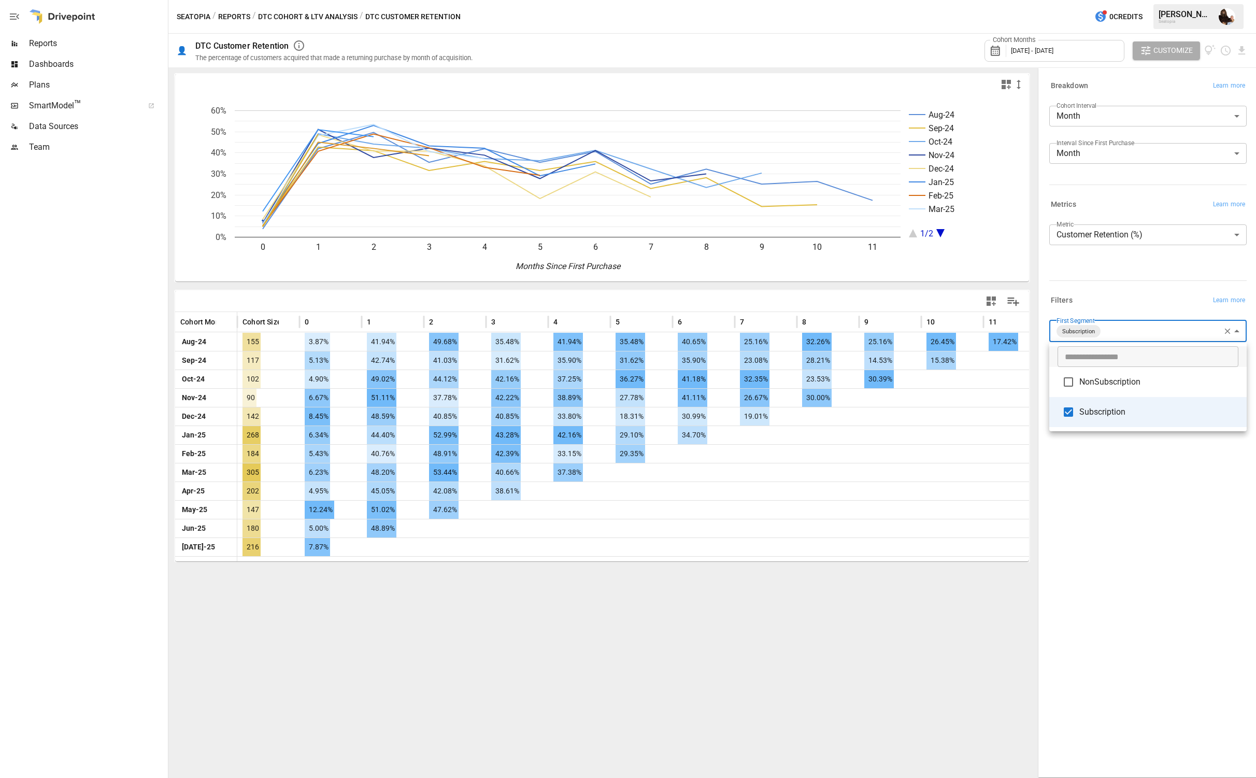
click at [44, 60] on div at bounding box center [628, 389] width 1256 height 778
click at [38, 44] on span "Reports" at bounding box center [97, 43] width 137 height 12
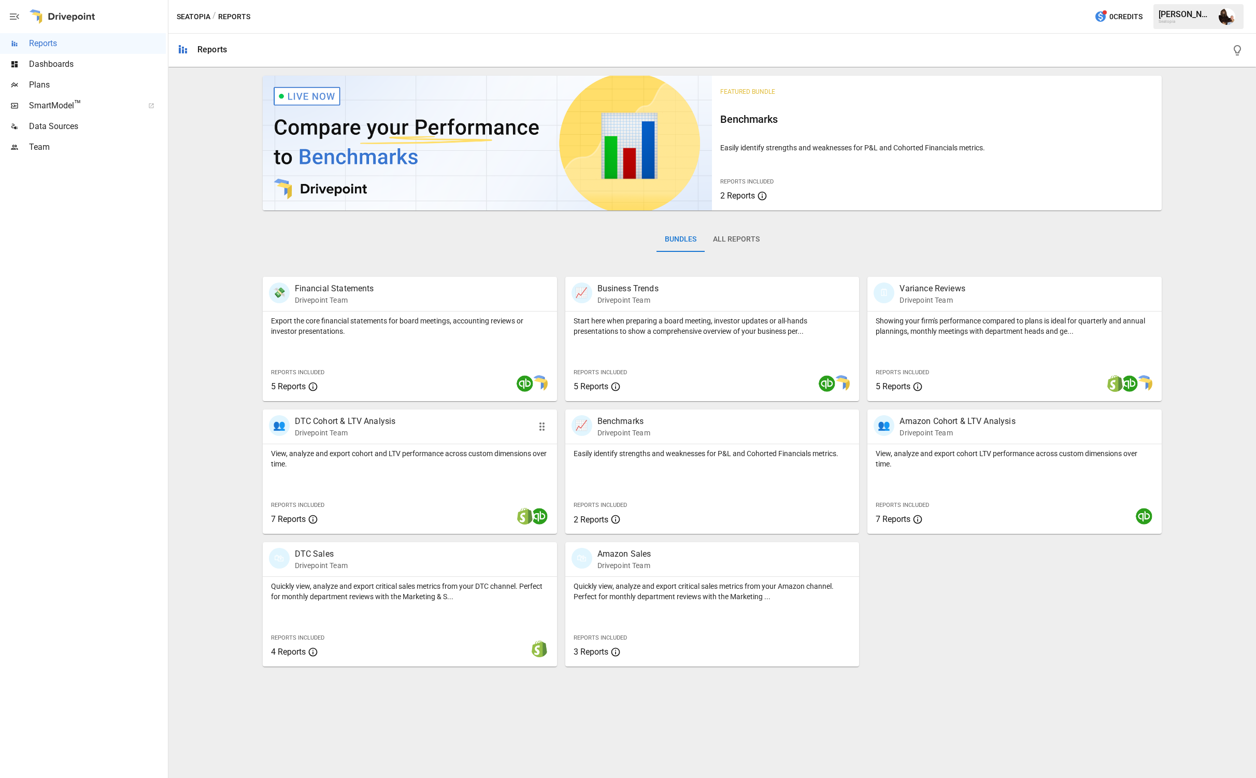
click at [335, 419] on p "DTC Cohort & LTV Analysis" at bounding box center [345, 421] width 101 height 12
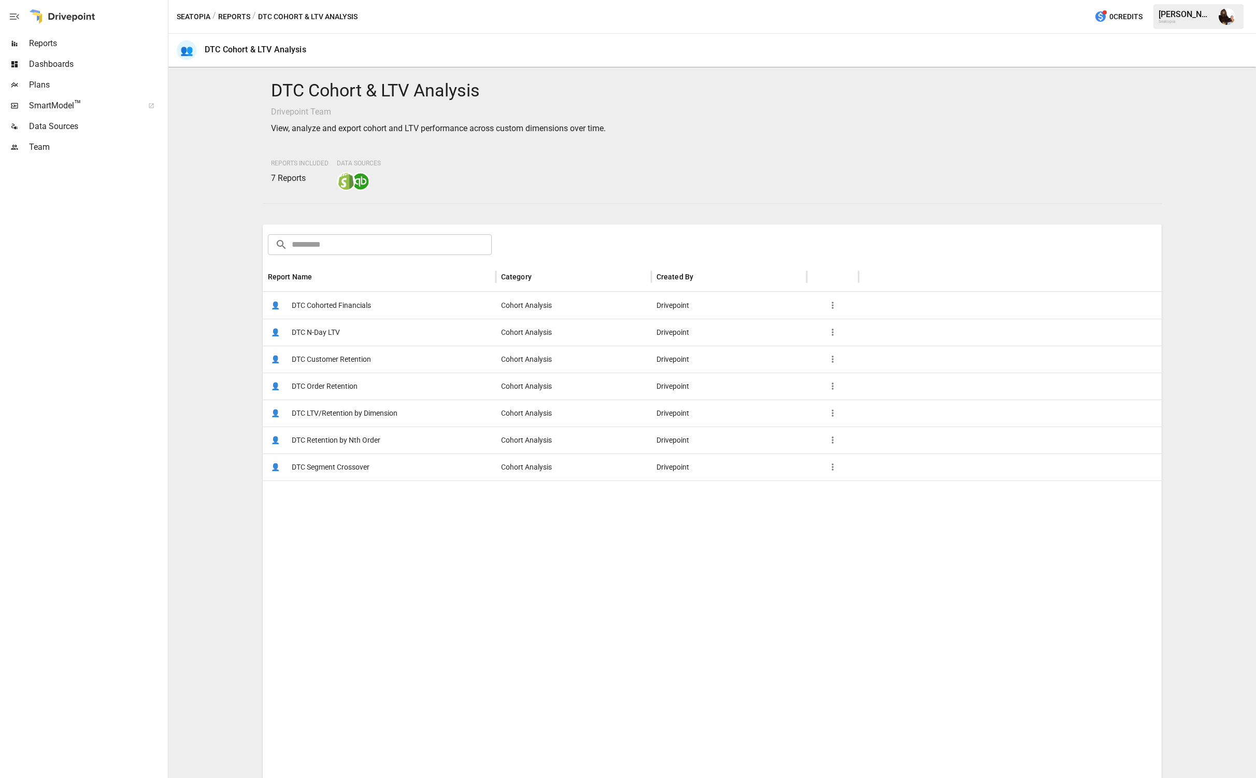
click at [334, 305] on span "DTC Cohorted Financials" at bounding box center [331, 305] width 79 height 26
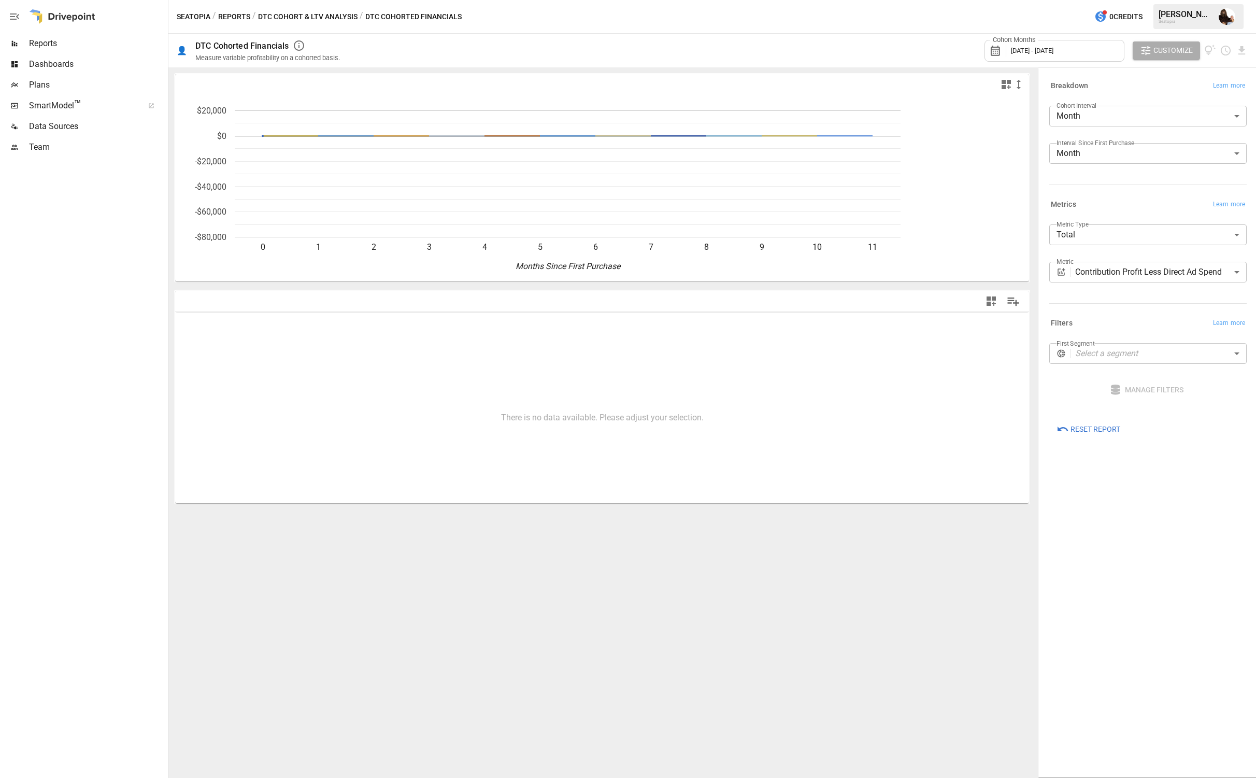
click at [1063, 0] on body "Reports Dashboards Plans SmartModel ™ Data Sources Team Seatopia / Reports / DT…" at bounding box center [628, 0] width 1256 height 0
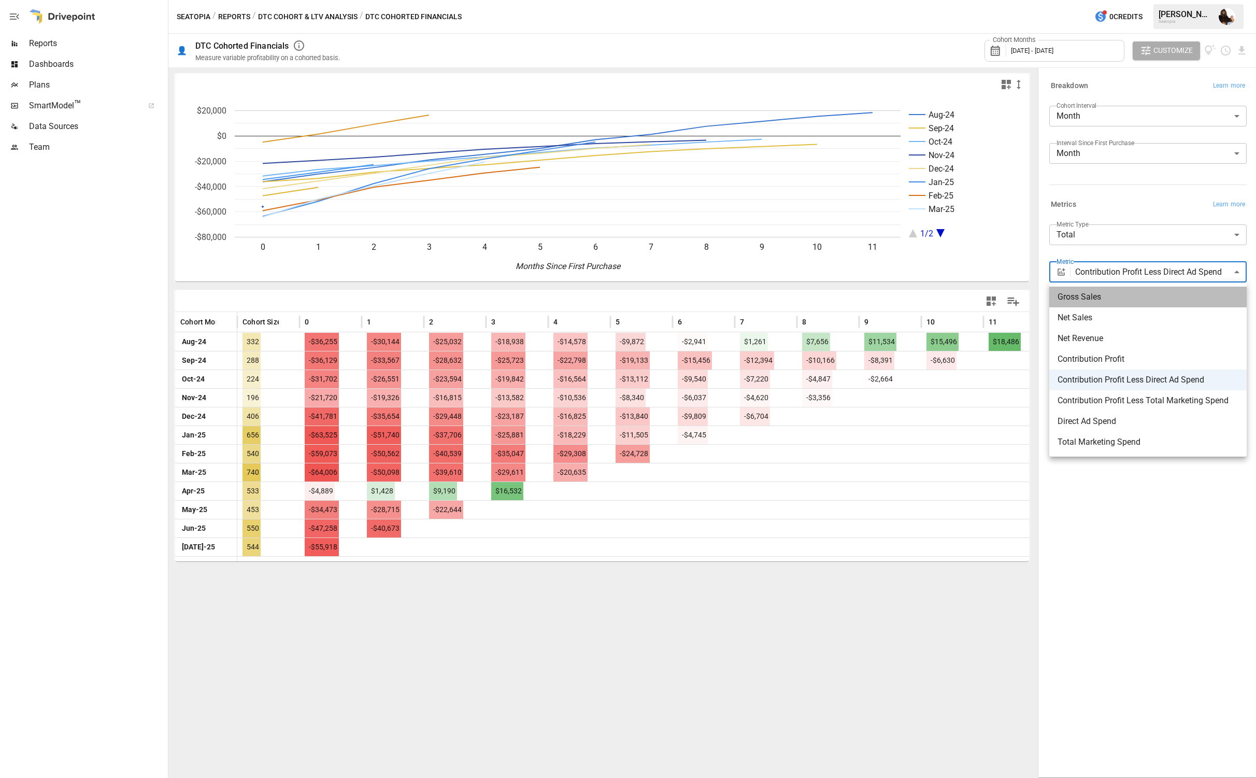
click at [1063, 299] on span "Gross Sales" at bounding box center [1148, 297] width 181 height 12
type input "**********"
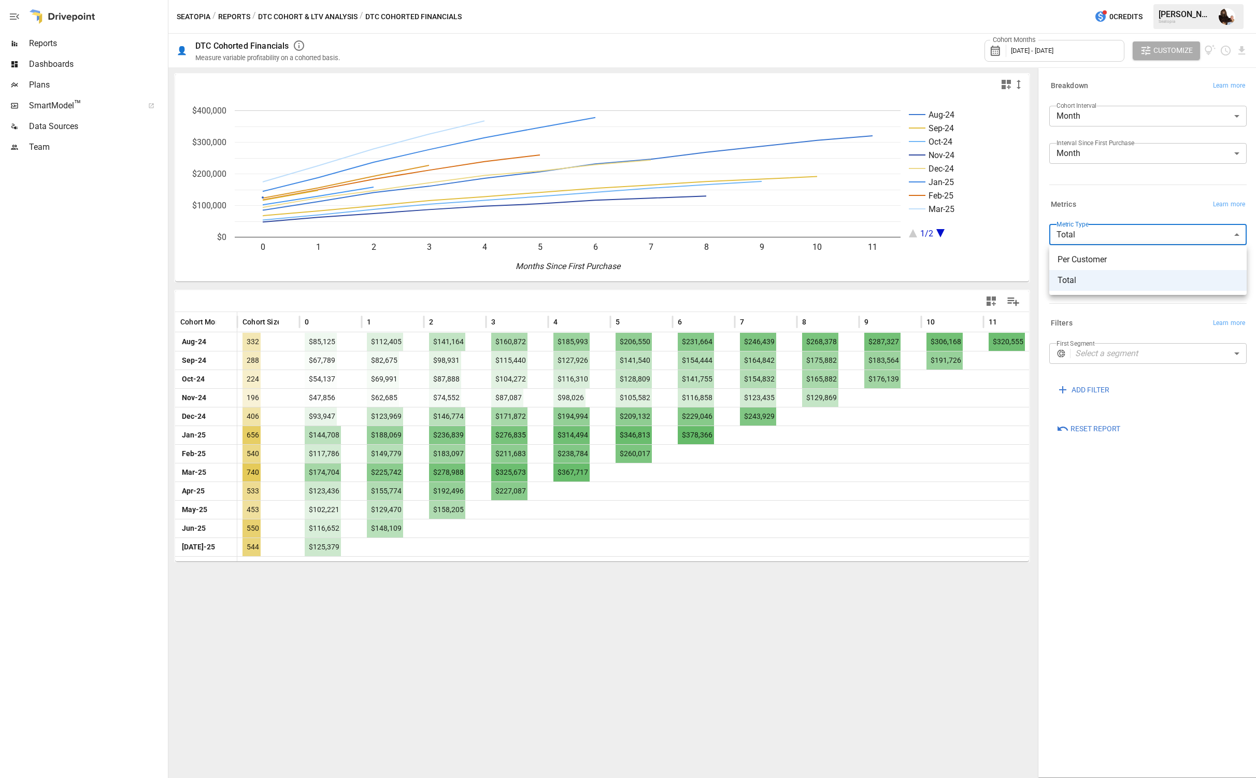
click at [1063, 0] on body "Reports Dashboards Plans SmartModel ™ Data Sources Team Seatopia / Reports / DT…" at bounding box center [628, 0] width 1256 height 0
click at [1063, 259] on span "Per Customer" at bounding box center [1148, 259] width 181 height 12
type input "**********"
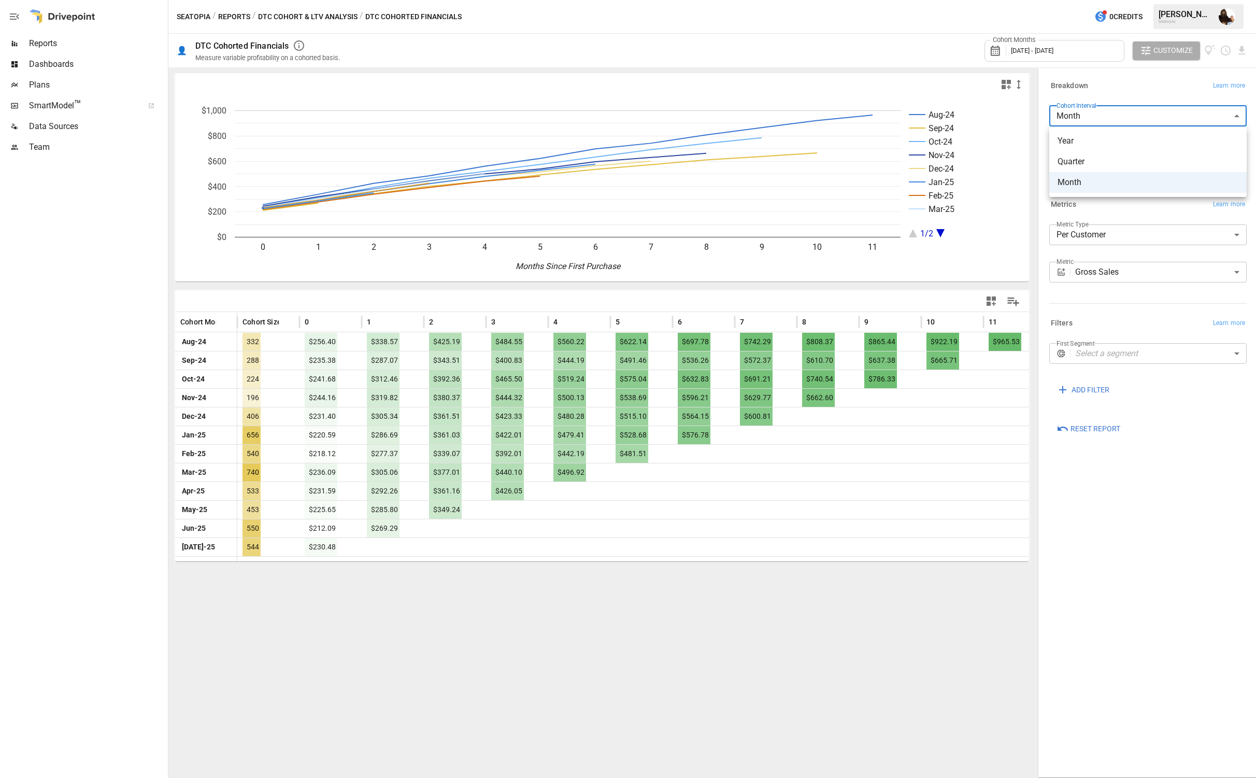
click at [1063, 0] on body "Reports Dashboards Plans SmartModel ™ Data Sources Team Seatopia / Reports / DT…" at bounding box center [628, 0] width 1256 height 0
click at [1063, 94] on div at bounding box center [628, 389] width 1256 height 778
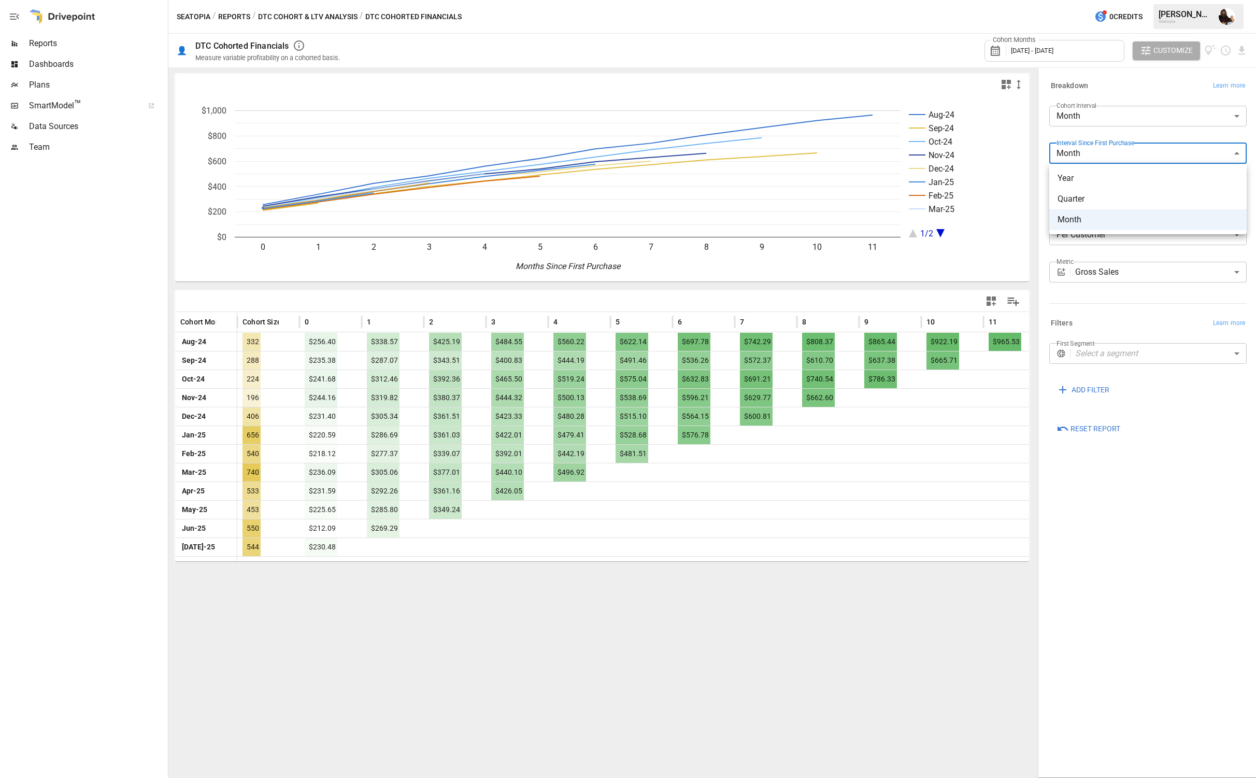
click at [1063, 0] on body "Reports Dashboards Plans SmartModel ™ Data Sources Team Seatopia / Reports / DT…" at bounding box center [628, 0] width 1256 height 0
click at [1063, 122] on div at bounding box center [628, 389] width 1256 height 778
click at [33, 49] on span "Reports" at bounding box center [97, 43] width 137 height 12
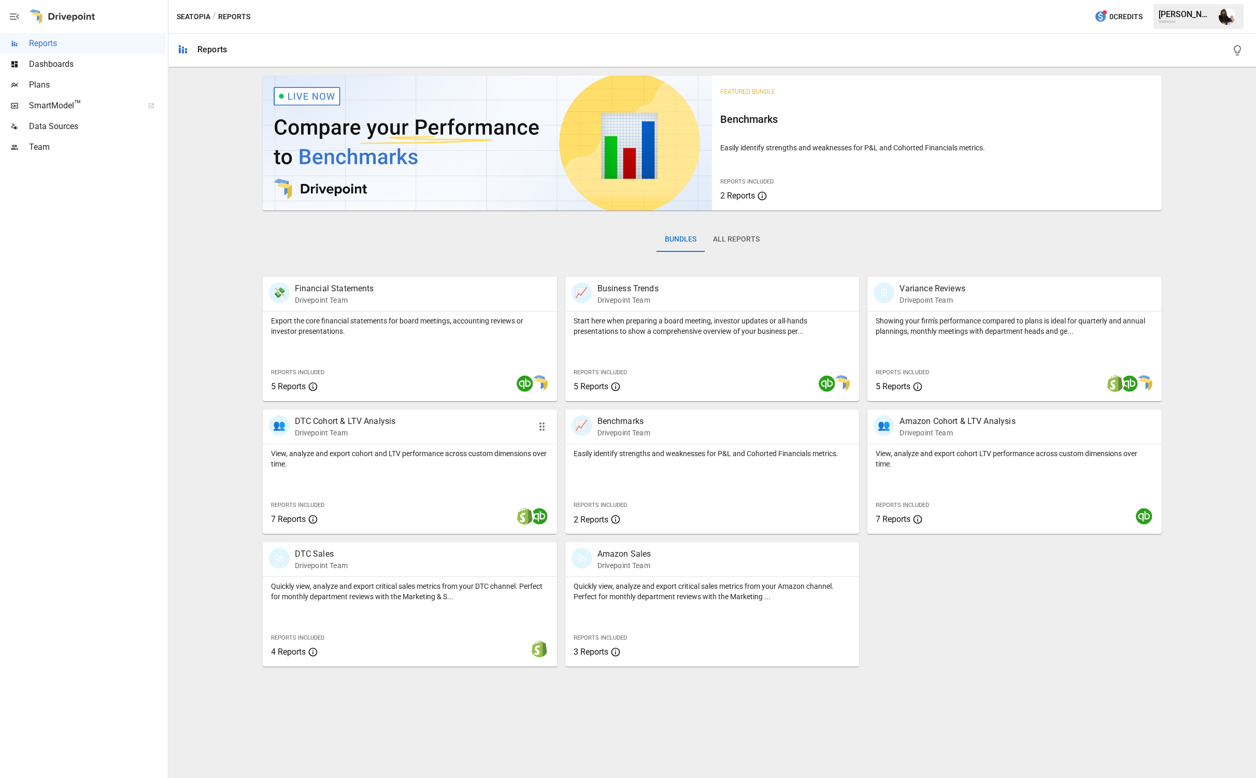
click at [357, 418] on p "DTC Cohort & LTV Analysis" at bounding box center [345, 421] width 101 height 12
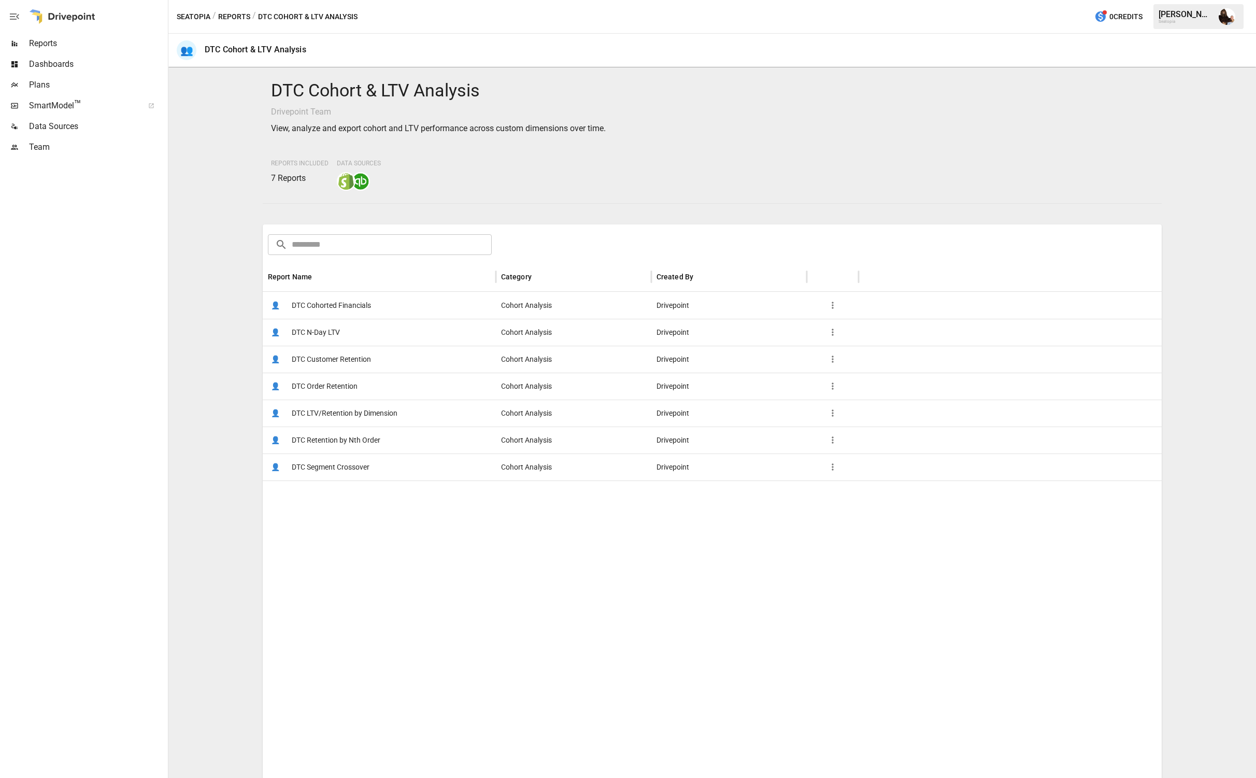
click at [334, 391] on span "DTC Order Retention" at bounding box center [325, 386] width 66 height 26
click at [323, 356] on span "DTC Customer Retention" at bounding box center [331, 359] width 79 height 26
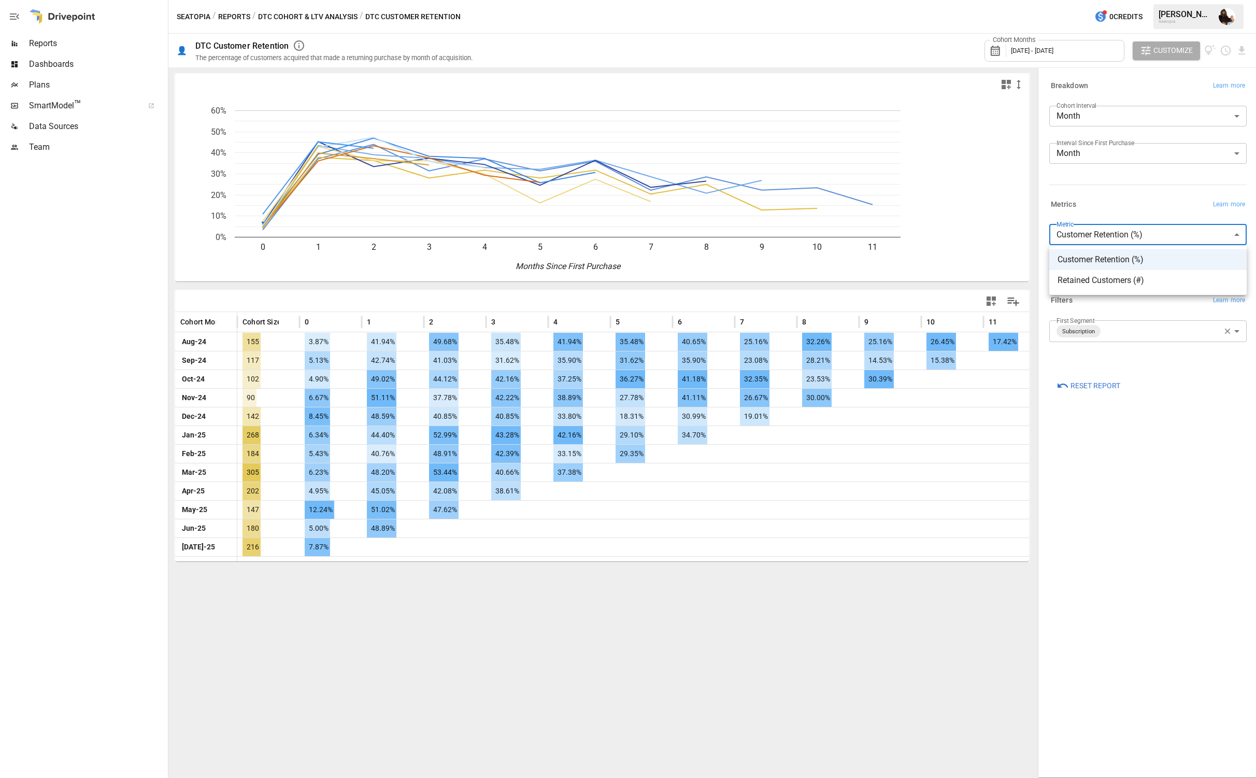
click at [1063, 0] on body "Reports Dashboards Plans SmartModel ™ Data Sources Team Seatopia / Reports / DT…" at bounding box center [628, 0] width 1256 height 0
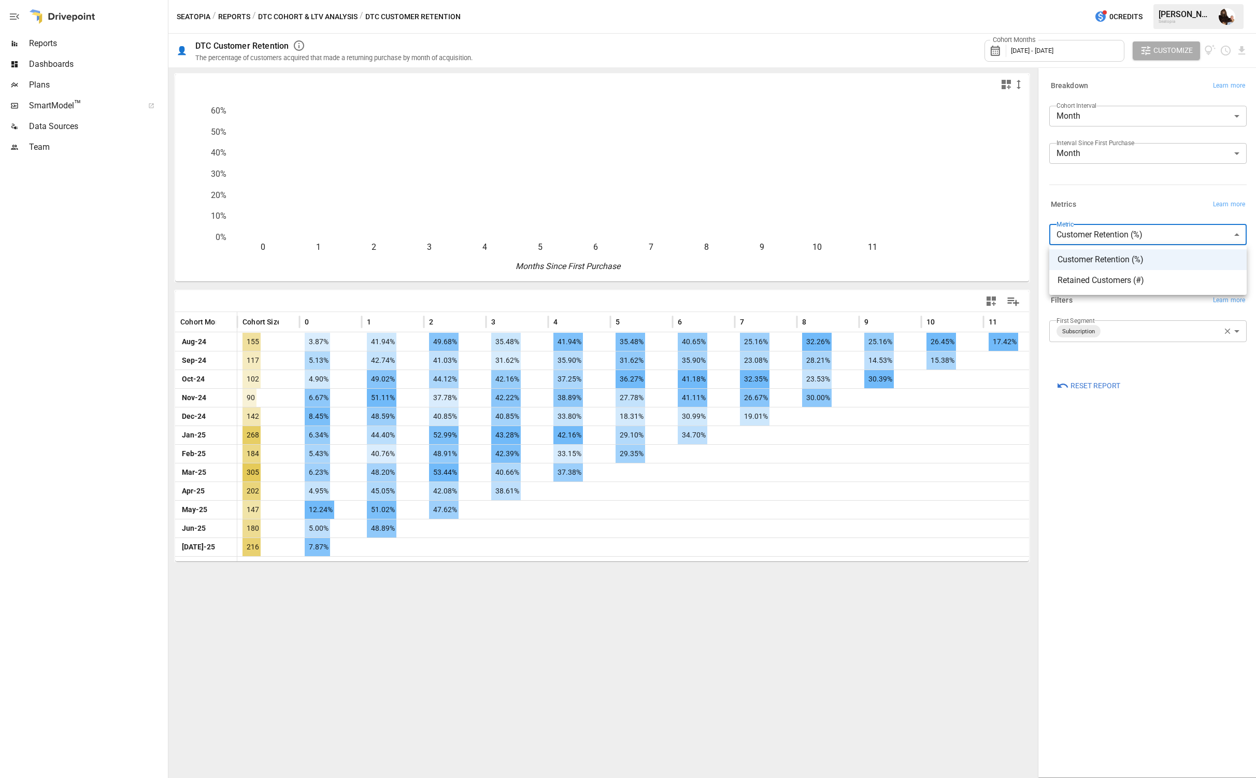
click at [210, 126] on div at bounding box center [628, 389] width 1256 height 778
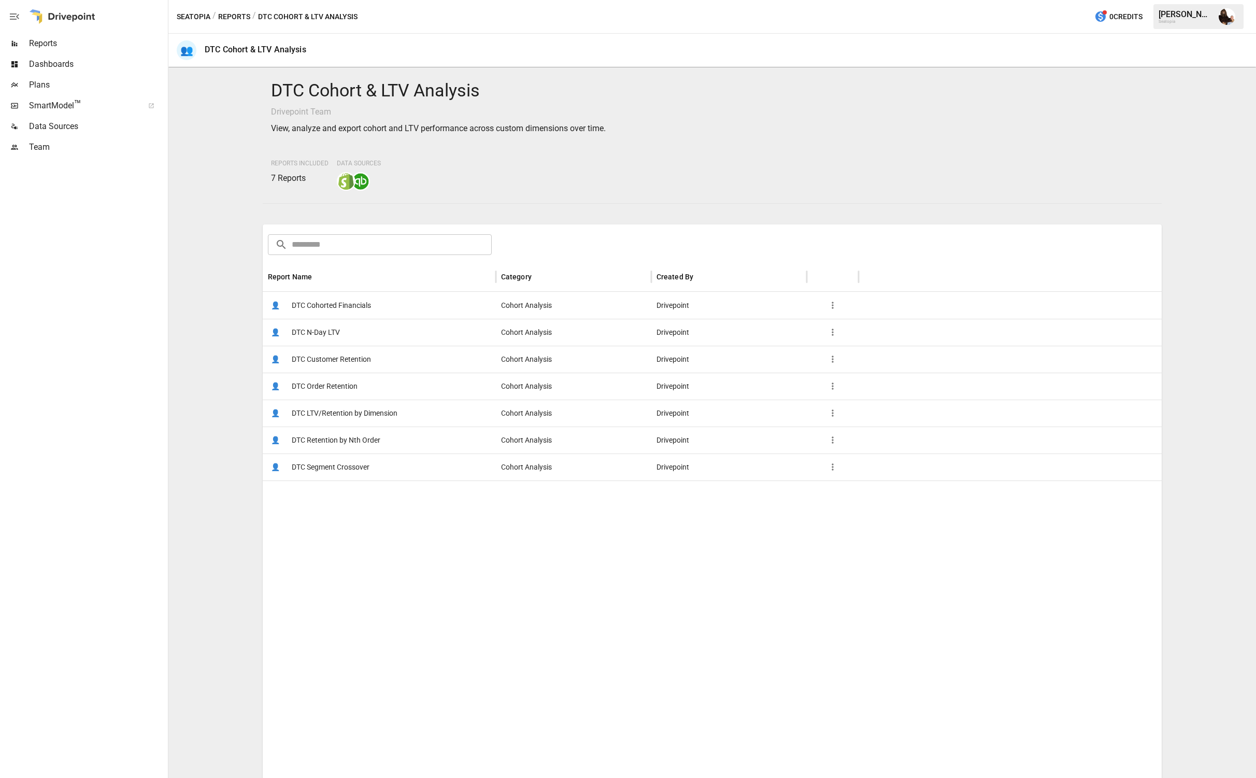
click at [309, 417] on span "DTC LTV/Retention by Dimension" at bounding box center [345, 413] width 106 height 26
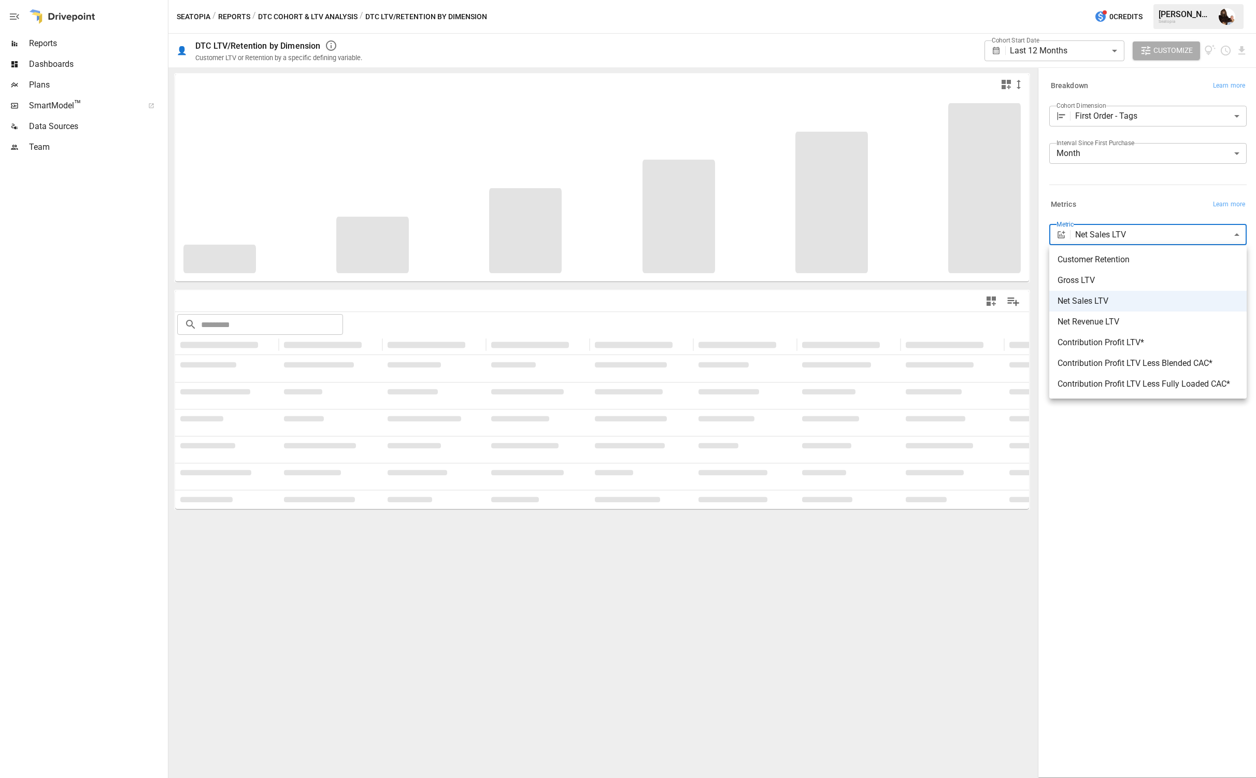
click at [1063, 0] on body "**********" at bounding box center [628, 0] width 1256 height 0
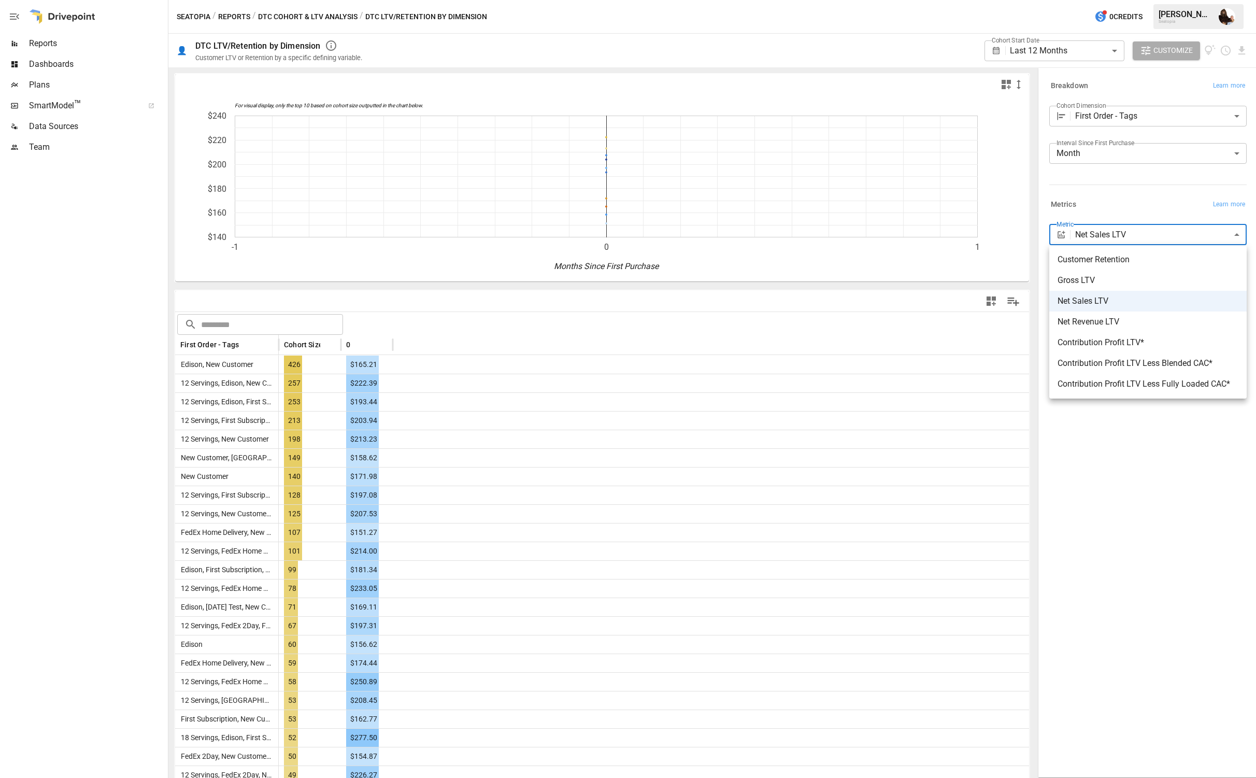
click at [41, 40] on div at bounding box center [628, 389] width 1256 height 778
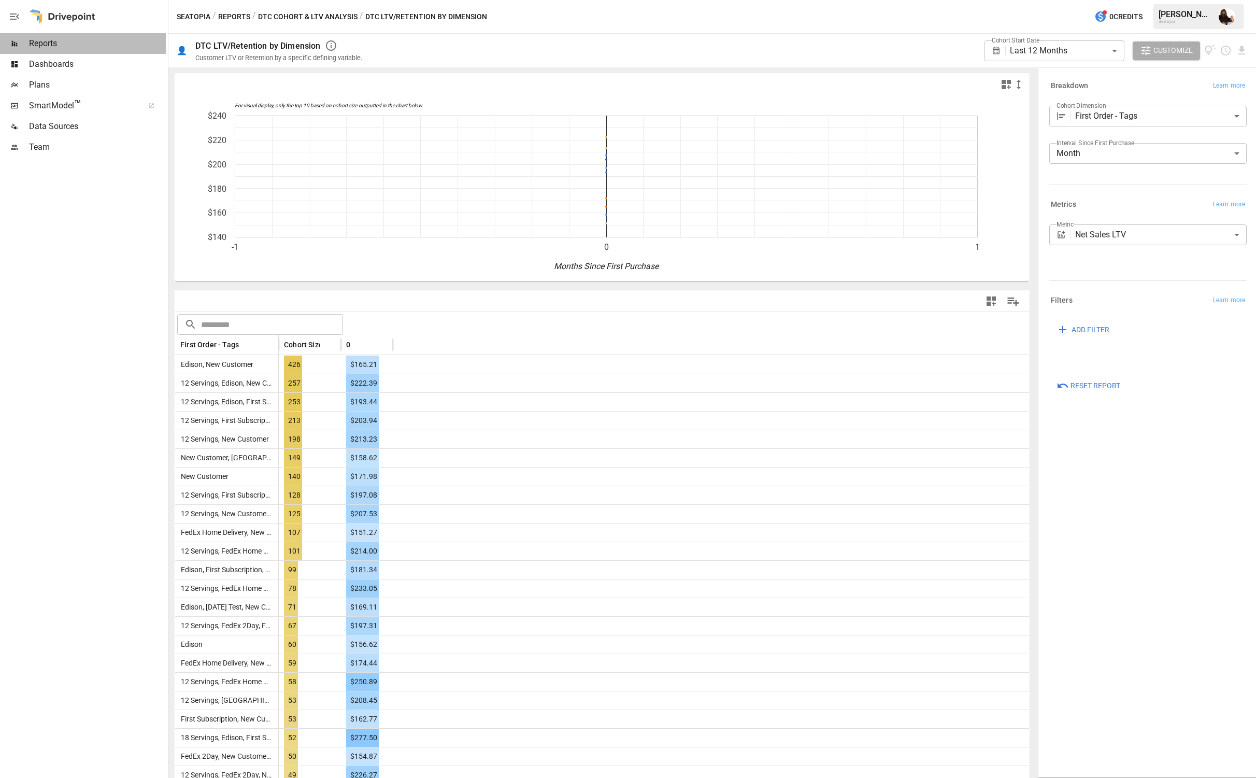
click at [46, 45] on span "Reports" at bounding box center [97, 43] width 137 height 12
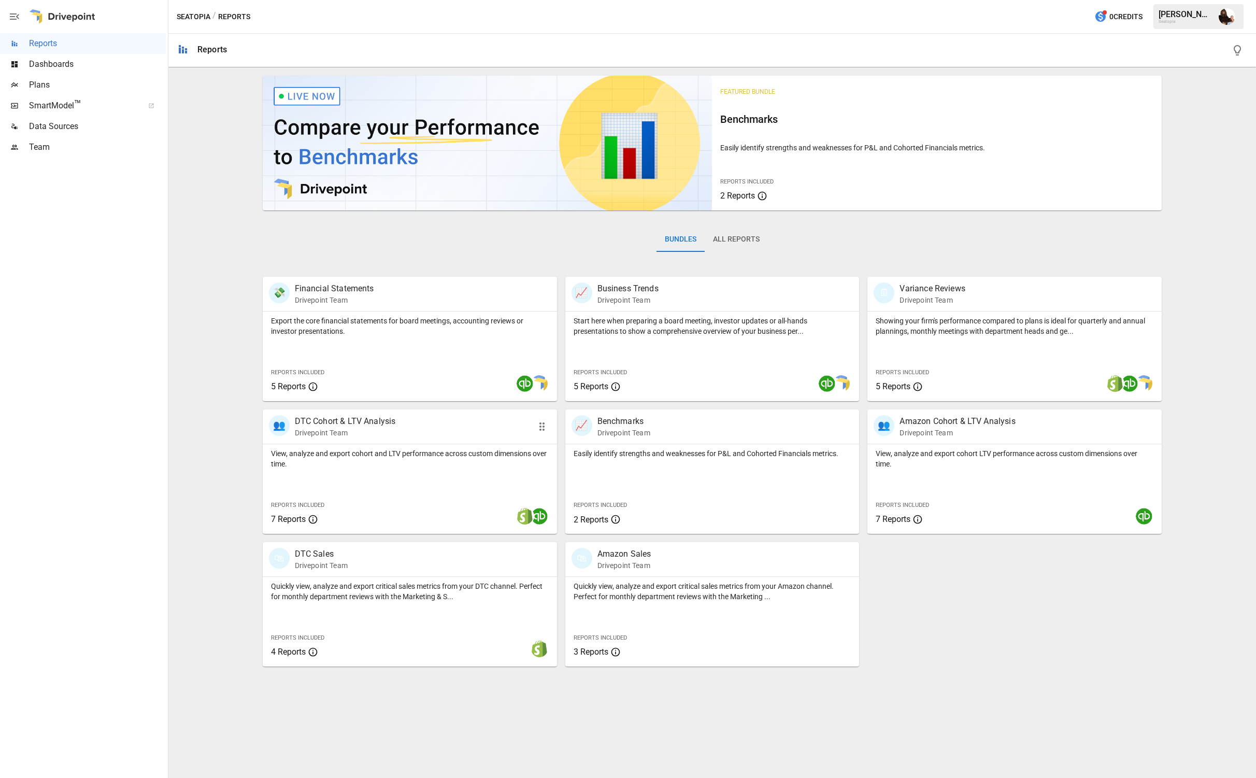
click at [322, 419] on p "DTC Cohort & LTV Analysis" at bounding box center [345, 421] width 101 height 12
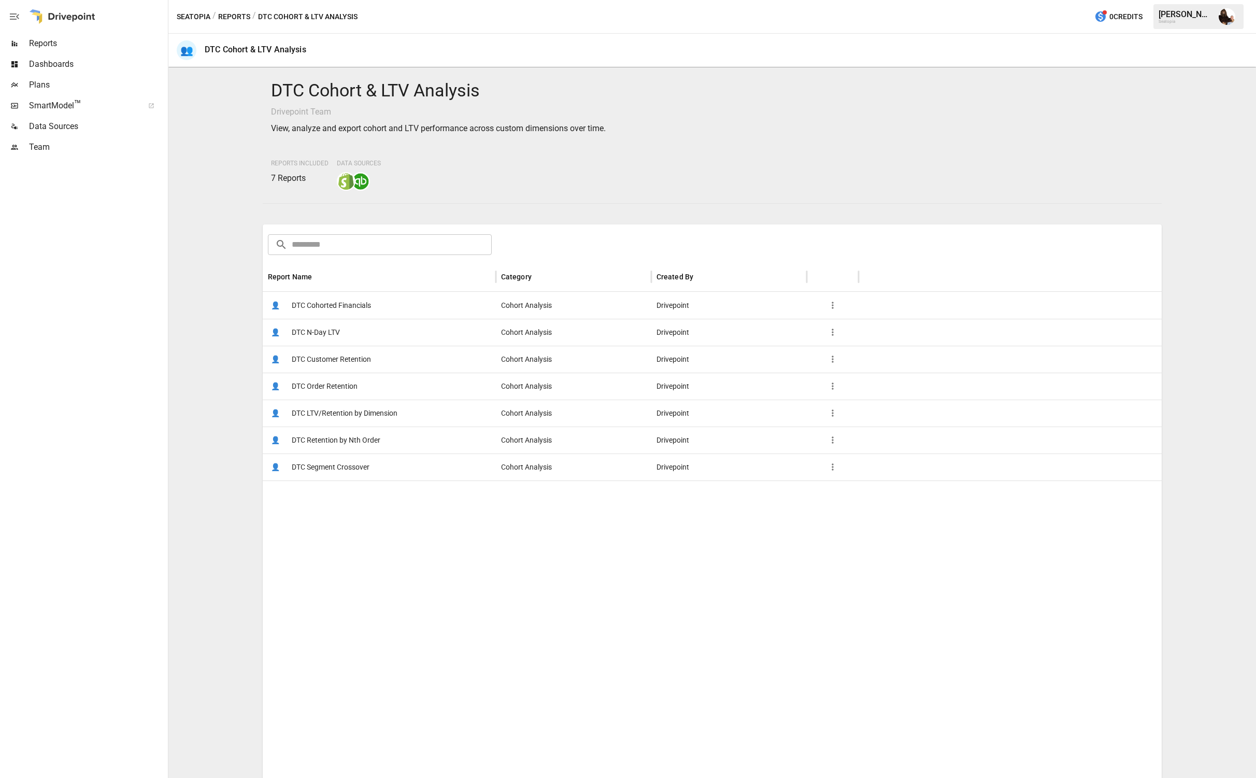
click at [343, 308] on span "DTC Cohorted Financials" at bounding box center [331, 305] width 79 height 26
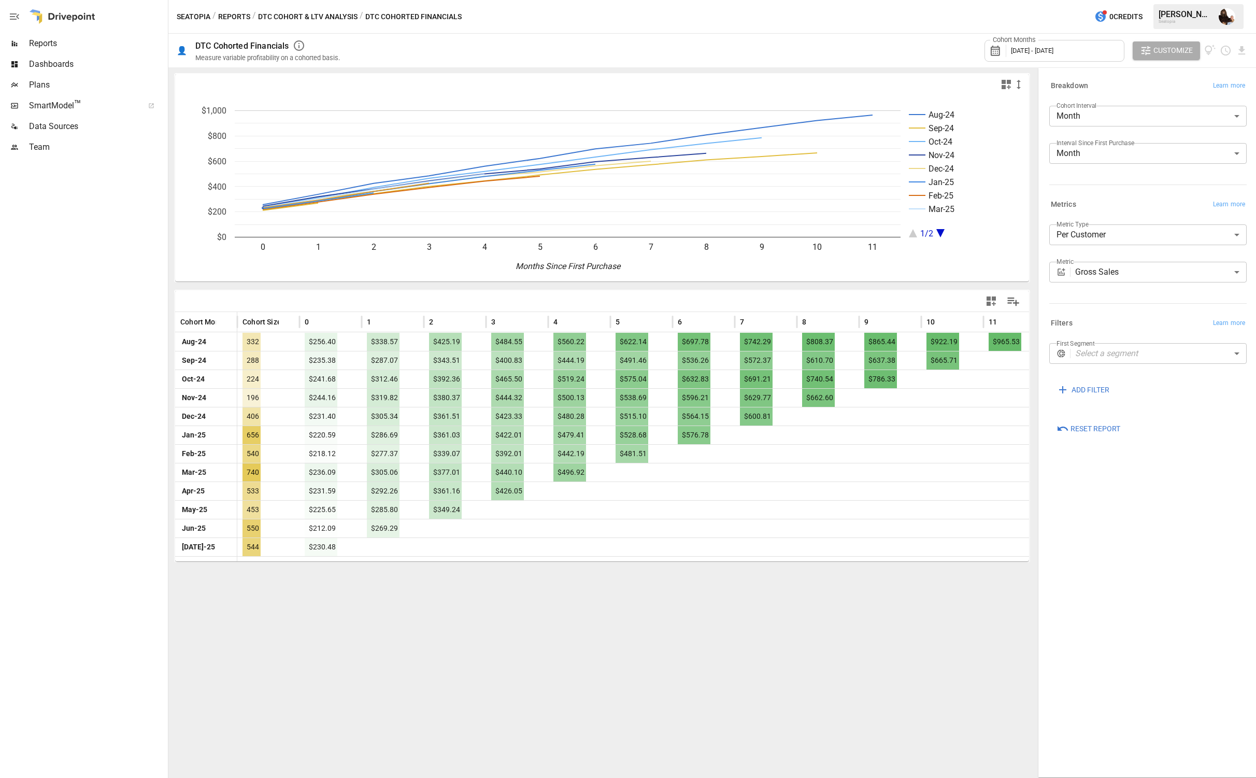
click at [1063, 0] on body "Reports Dashboards Plans SmartModel ™ Data Sources Team Seatopia / Reports / DT…" at bounding box center [628, 0] width 1256 height 0
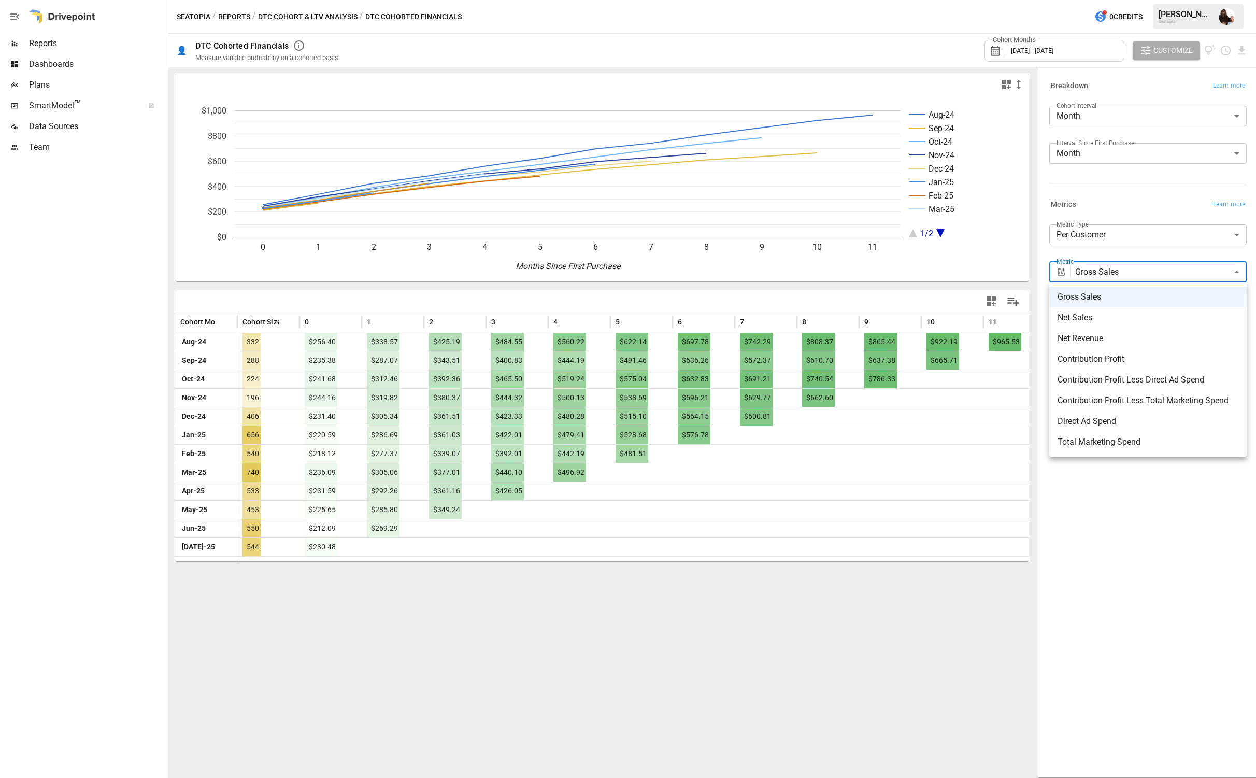
click at [1063, 252] on div at bounding box center [628, 389] width 1256 height 778
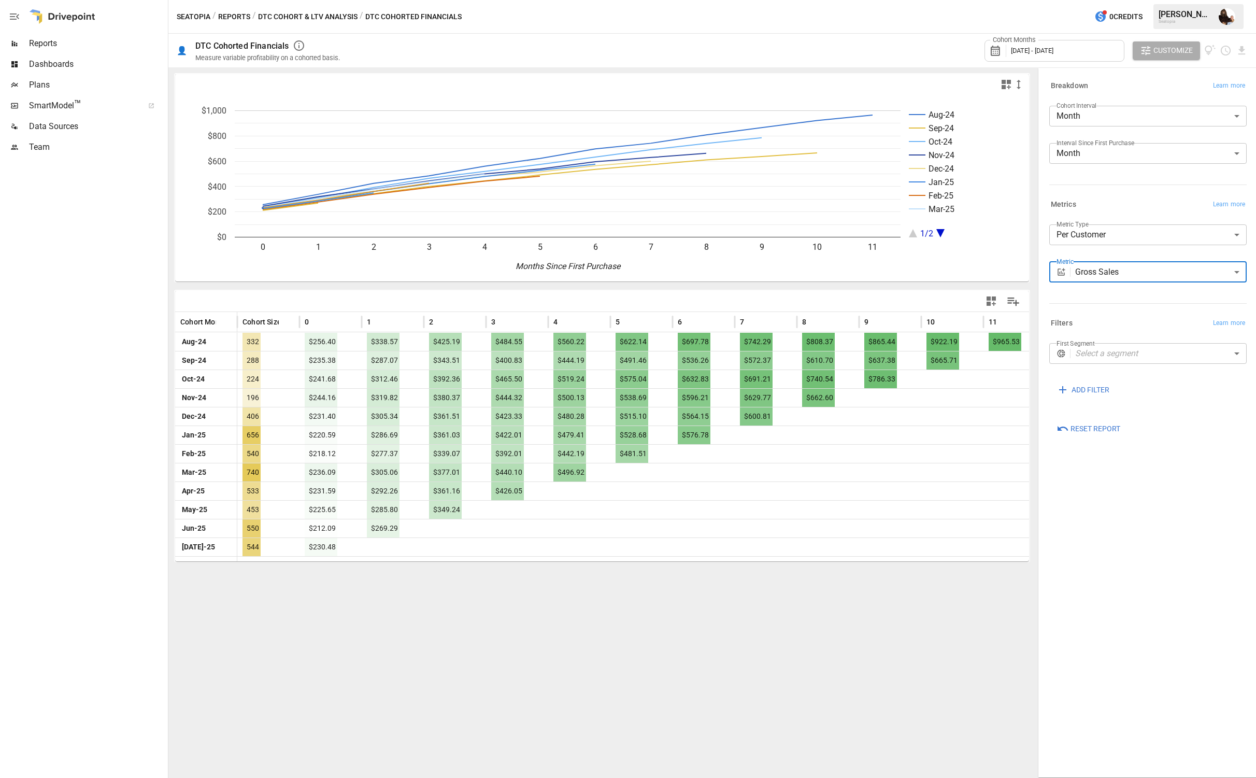
click at [1063, 0] on body "Reports Dashboards Plans SmartModel ™ Data Sources Team Seatopia / Reports / DT…" at bounding box center [628, 0] width 1256 height 0
click at [1063, 198] on div at bounding box center [628, 389] width 1256 height 778
click at [1063, 0] on body "Reports Dashboards Plans SmartModel ™ Data Sources Team Seatopia / Reports / DT…" at bounding box center [628, 0] width 1256 height 0
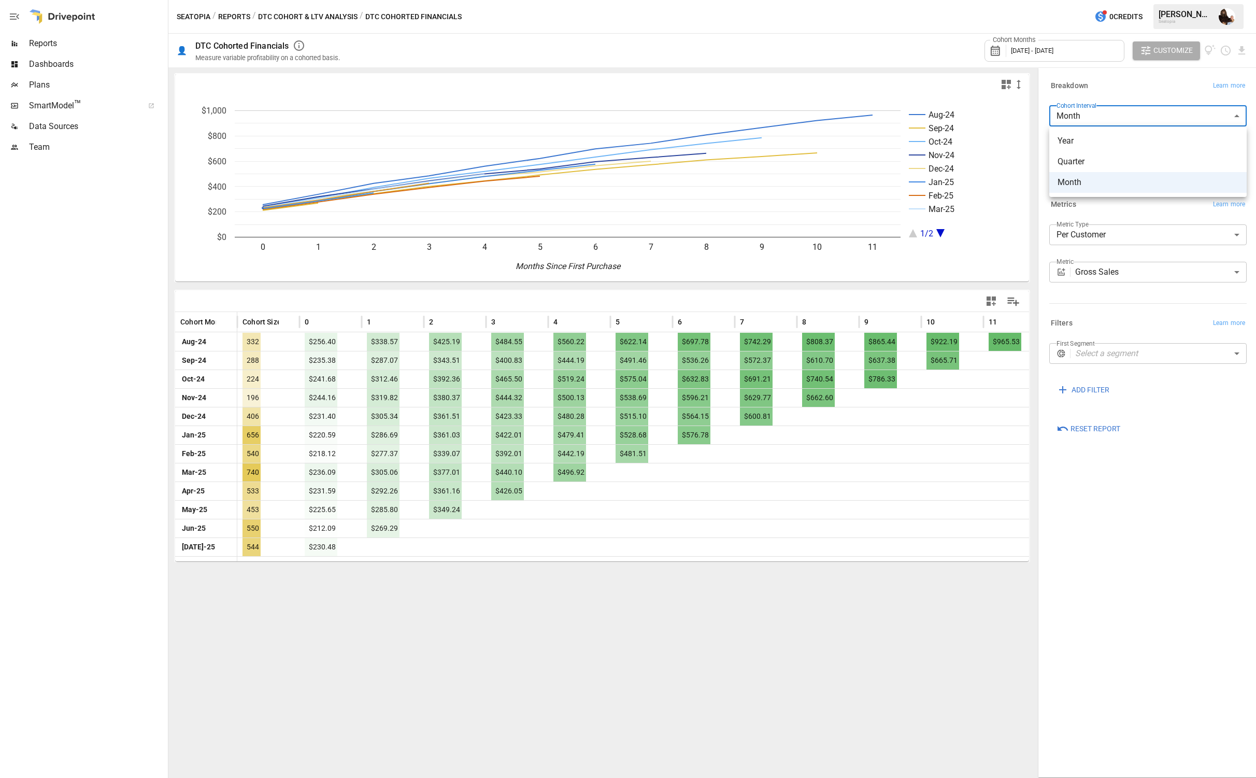
click at [1063, 95] on div at bounding box center [628, 389] width 1256 height 778
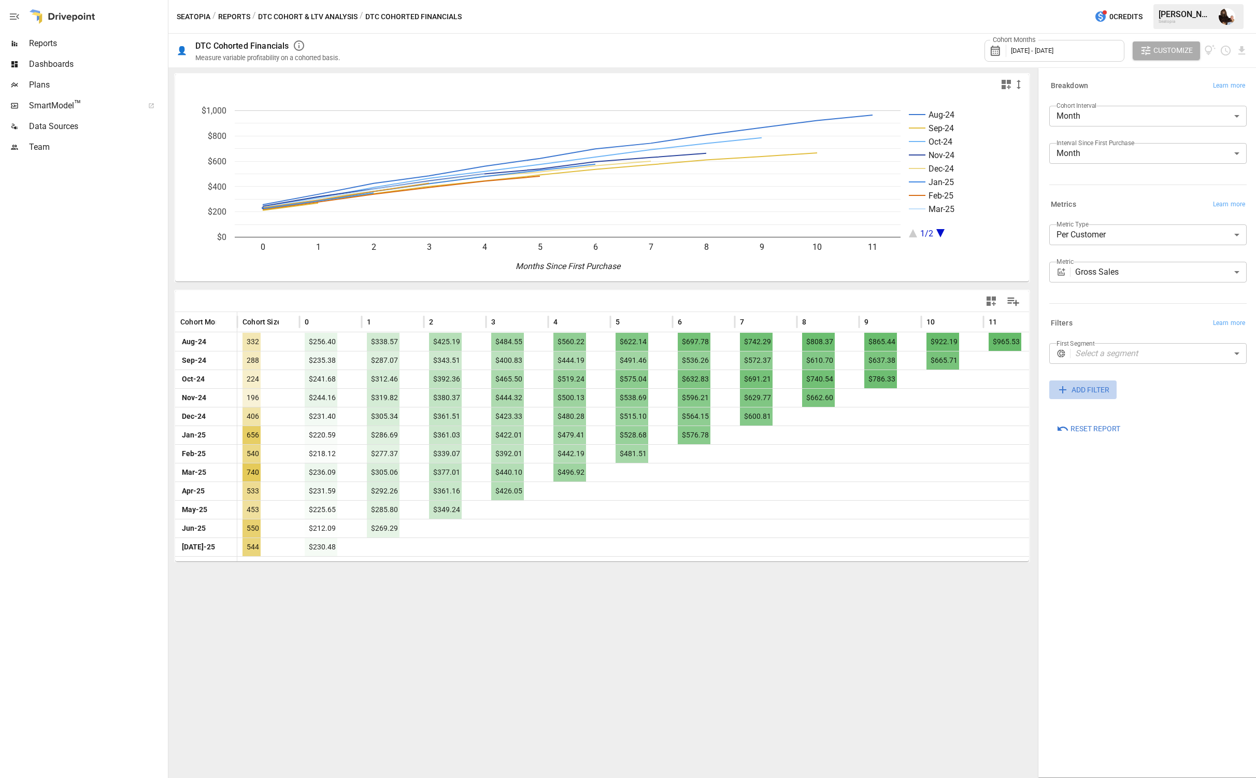
click at [1063, 393] on span "ADD FILTER" at bounding box center [1091, 390] width 38 height 13
click at [1063, 0] on body "Reports Dashboards Plans SmartModel ™ Data Sources Team Seatopia / Reports / DT…" at bounding box center [628, 0] width 1256 height 0
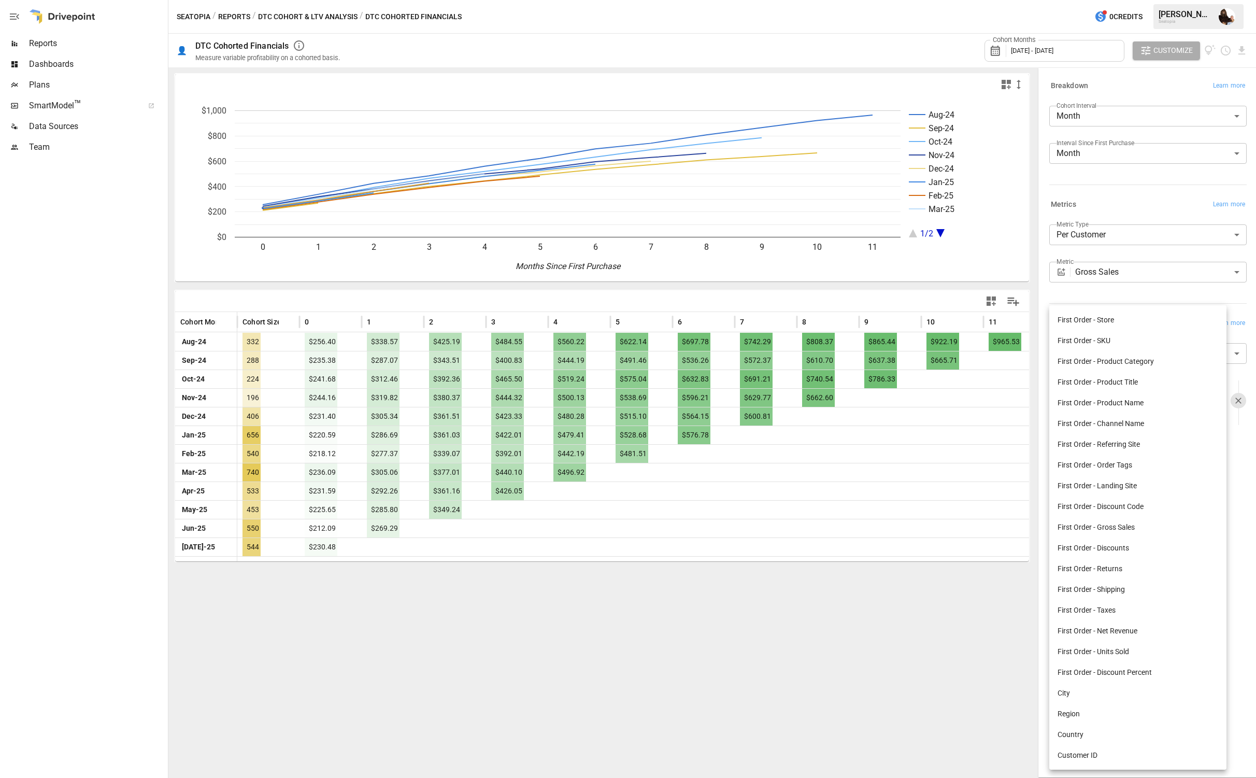
click at [860, 630] on div at bounding box center [628, 389] width 1256 height 778
